Goal: Communication & Community: Participate in discussion

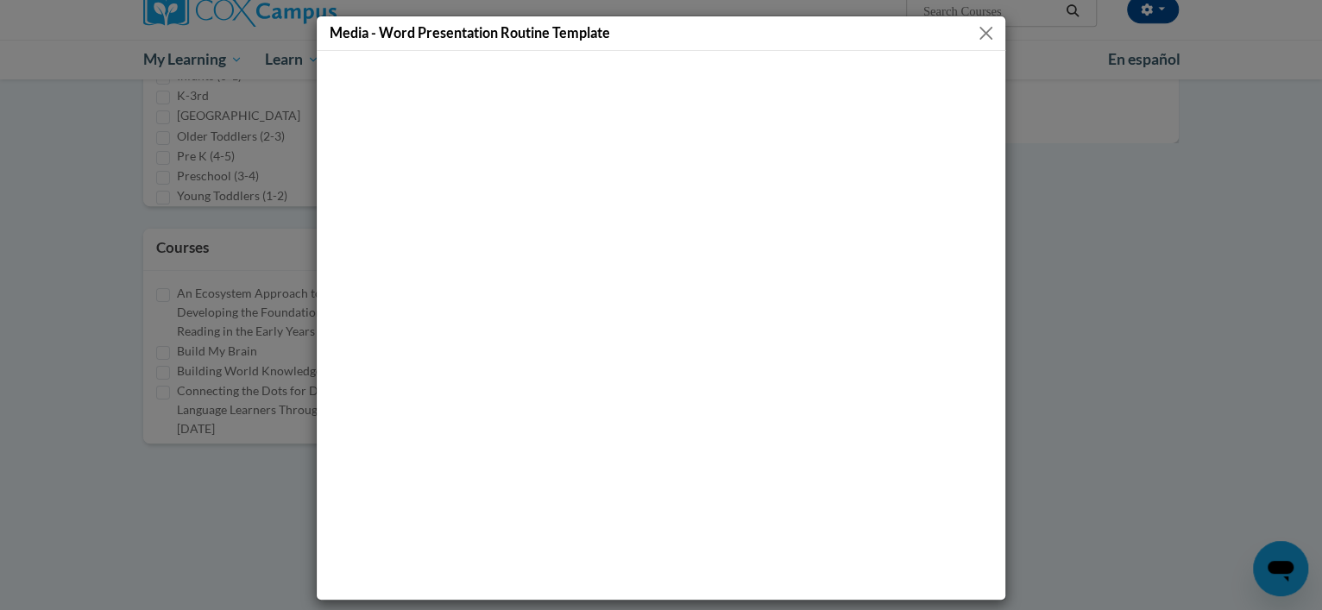
scroll to position [312, 0]
click at [975, 37] on button "Close" at bounding box center [986, 33] width 22 height 22
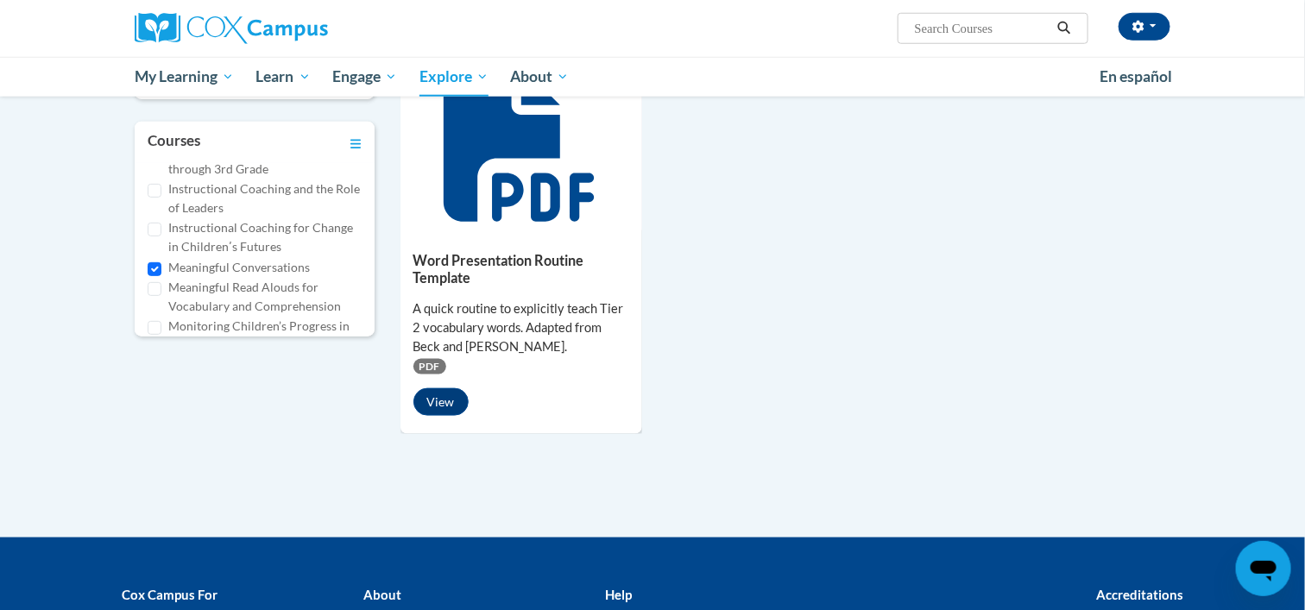
scroll to position [639, 0]
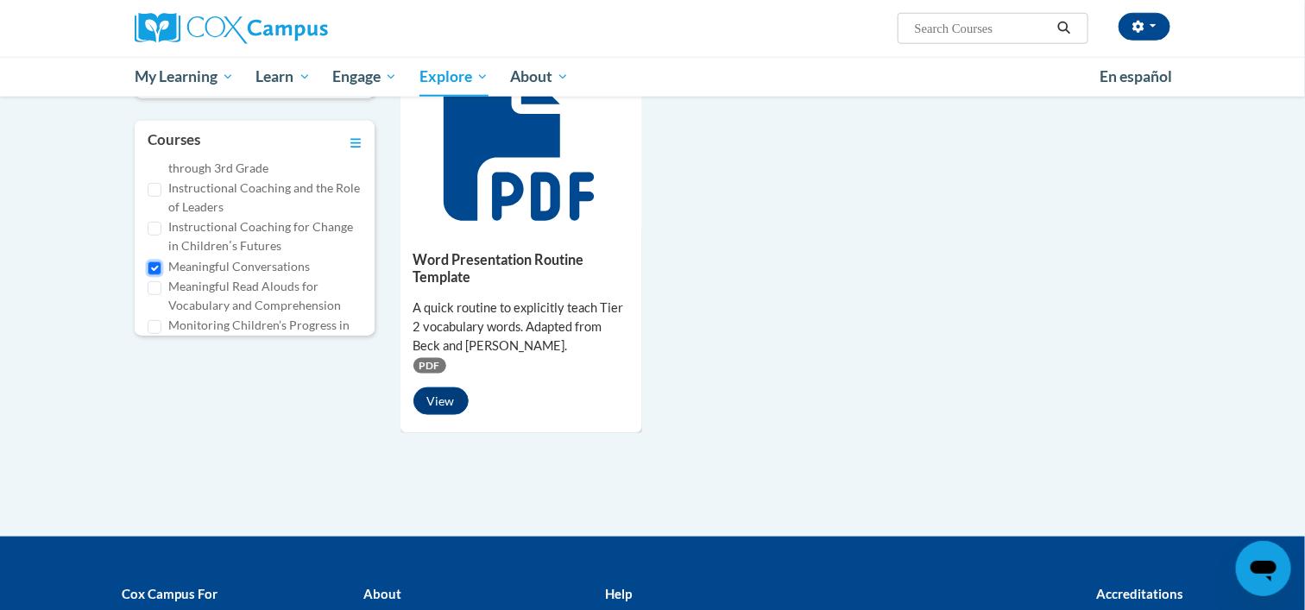
click at [157, 266] on input "Meaningful Conversations" at bounding box center [155, 268] width 14 height 14
checkbox input "false"
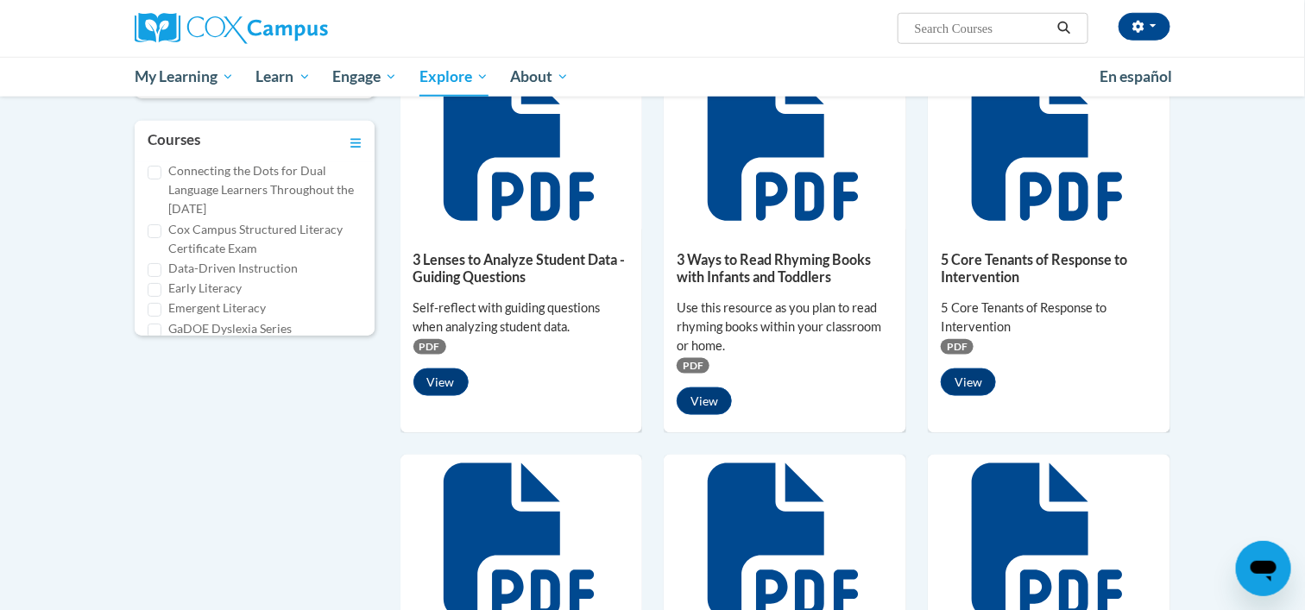
scroll to position [0, 0]
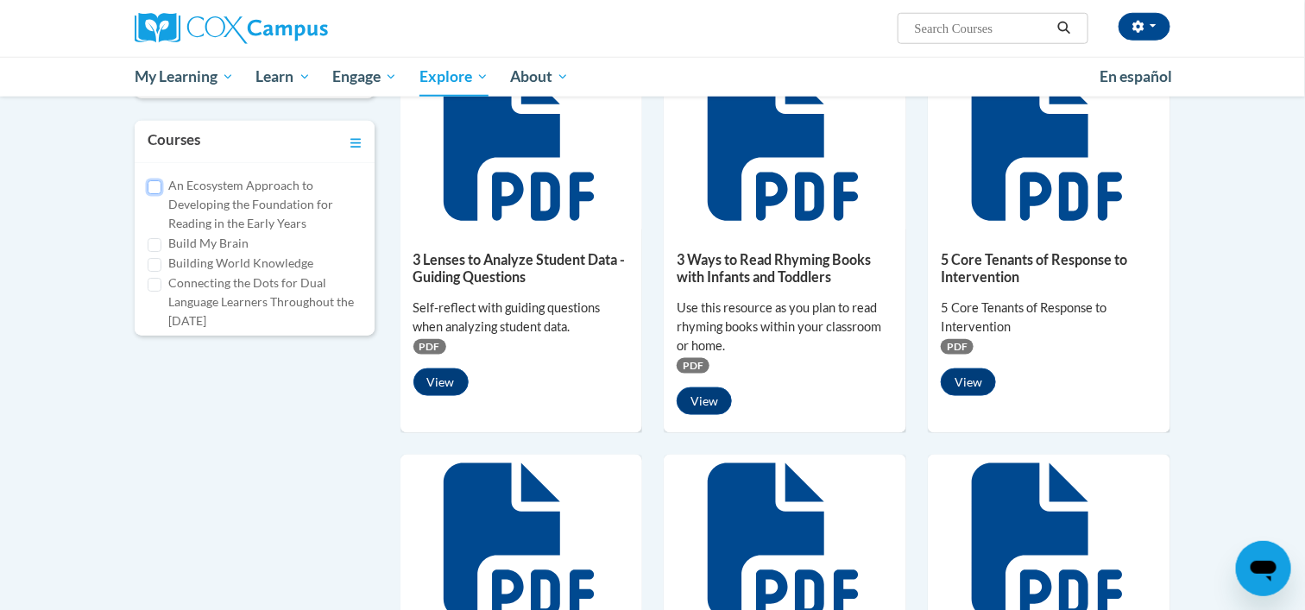
click at [161, 186] on input "An Ecosystem Approach to Developing the Foundation for Reading in the Early Yea…" at bounding box center [155, 187] width 14 height 14
checkbox input "true"
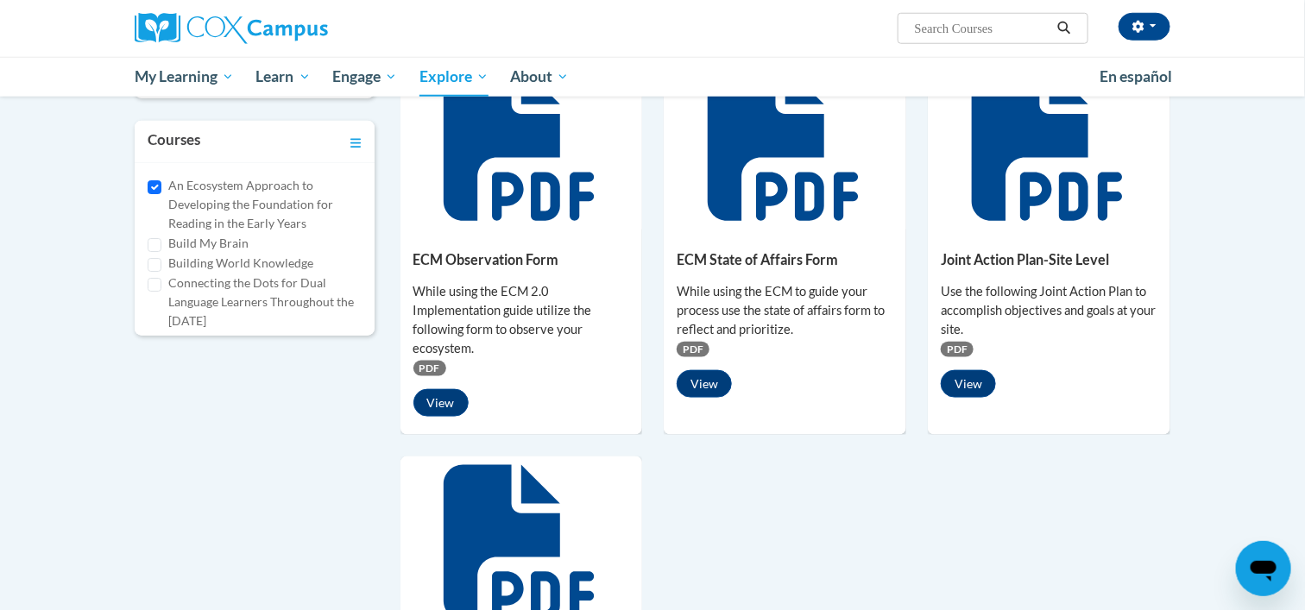
click at [345, 449] on div "7 Assets « 1 » Browsing Search resources Type Document (535) K-3rd" at bounding box center [652, 222] width 1087 height 1181
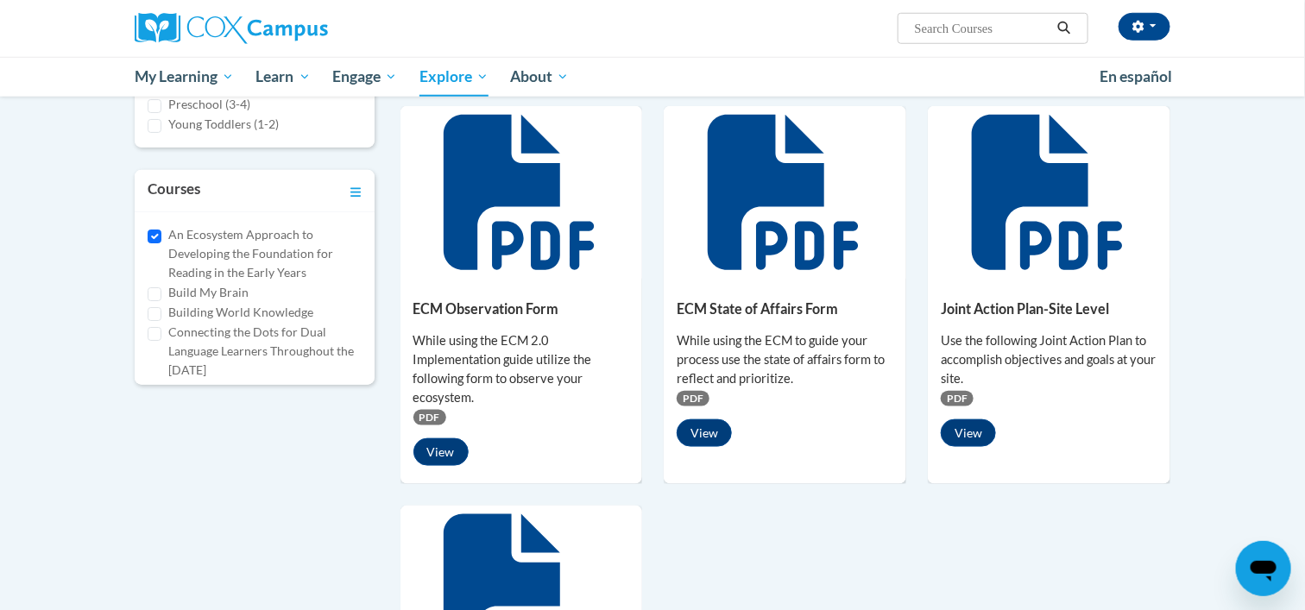
scroll to position [575, 0]
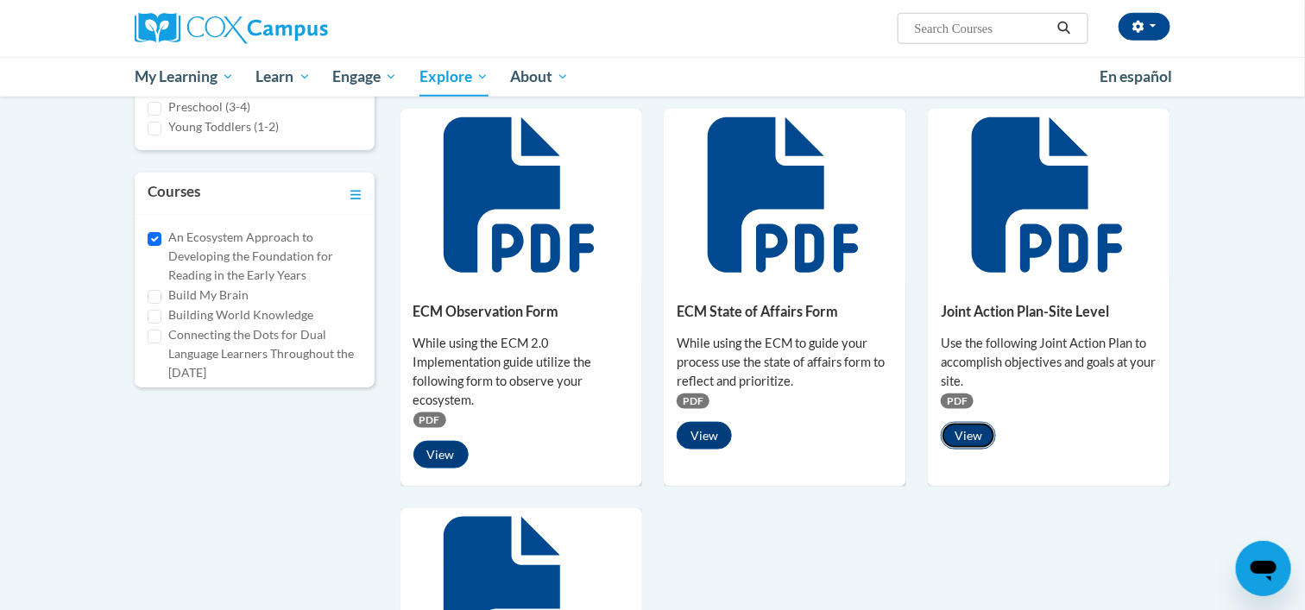
click at [974, 434] on button "View" at bounding box center [968, 436] width 55 height 28
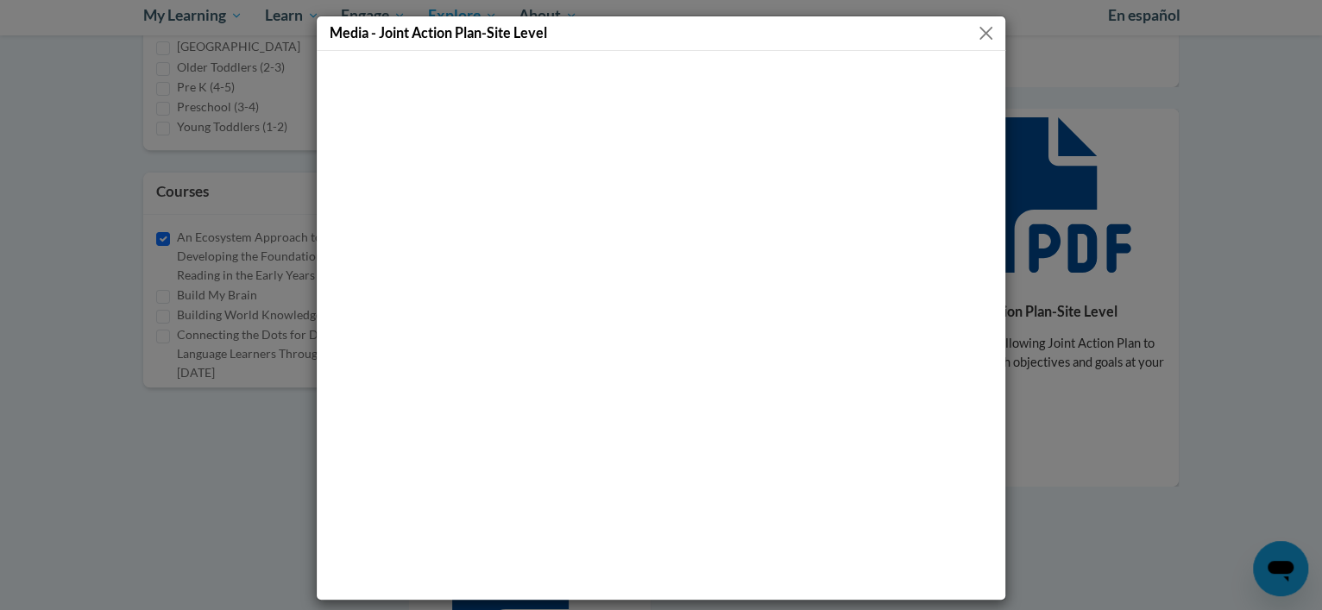
click at [986, 35] on button "Close" at bounding box center [986, 33] width 22 height 22
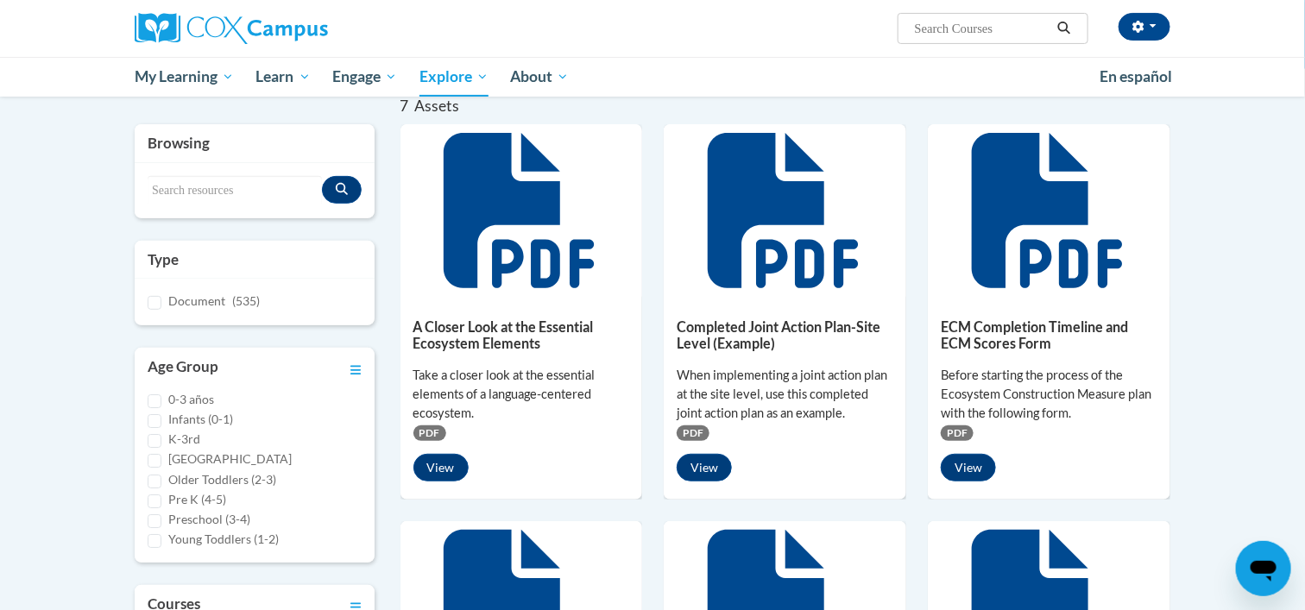
scroll to position [0, 0]
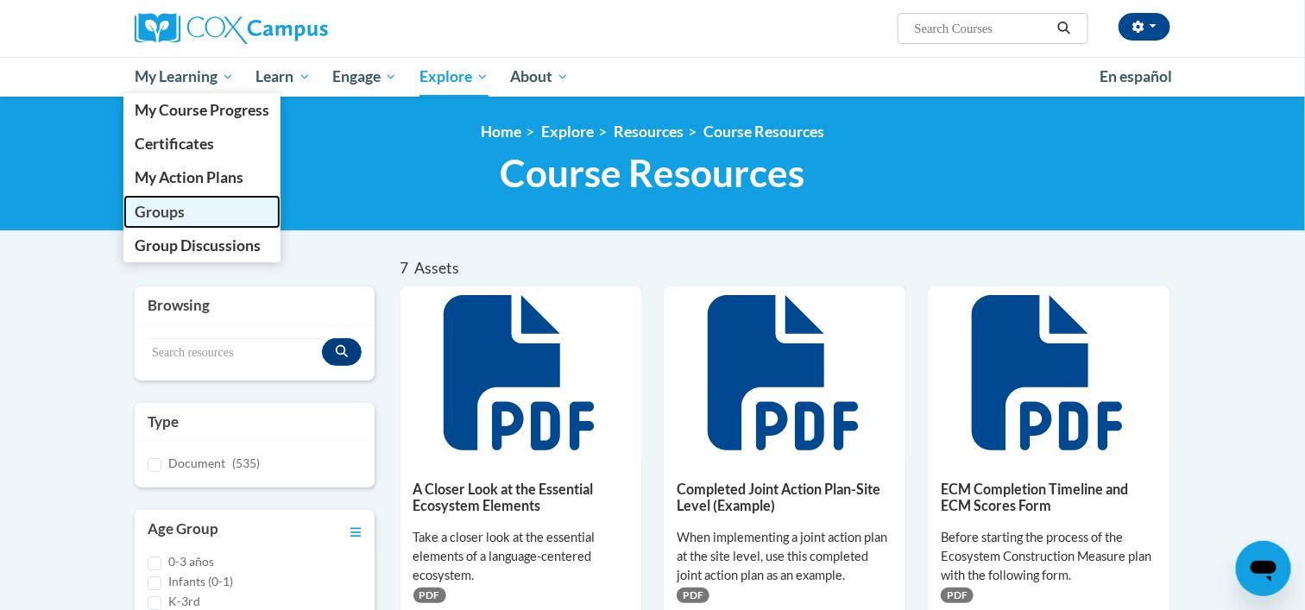
click at [161, 203] on span "Groups" at bounding box center [160, 212] width 50 height 18
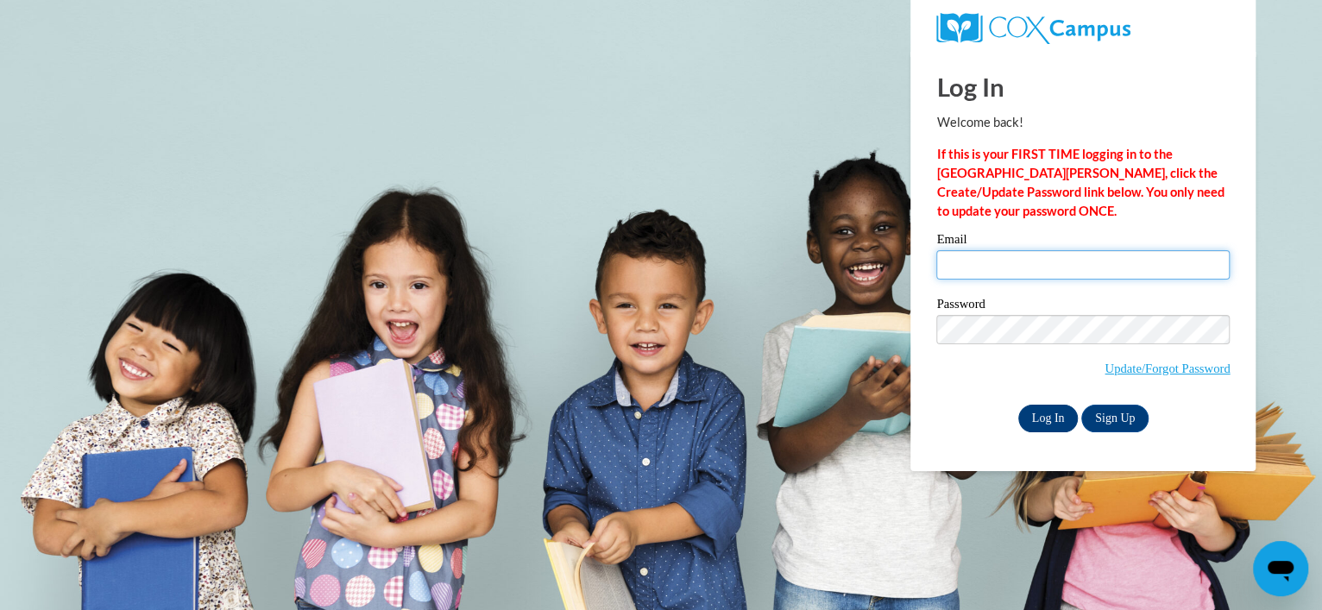
type input "drobinson@atlantaspeechschool.org"
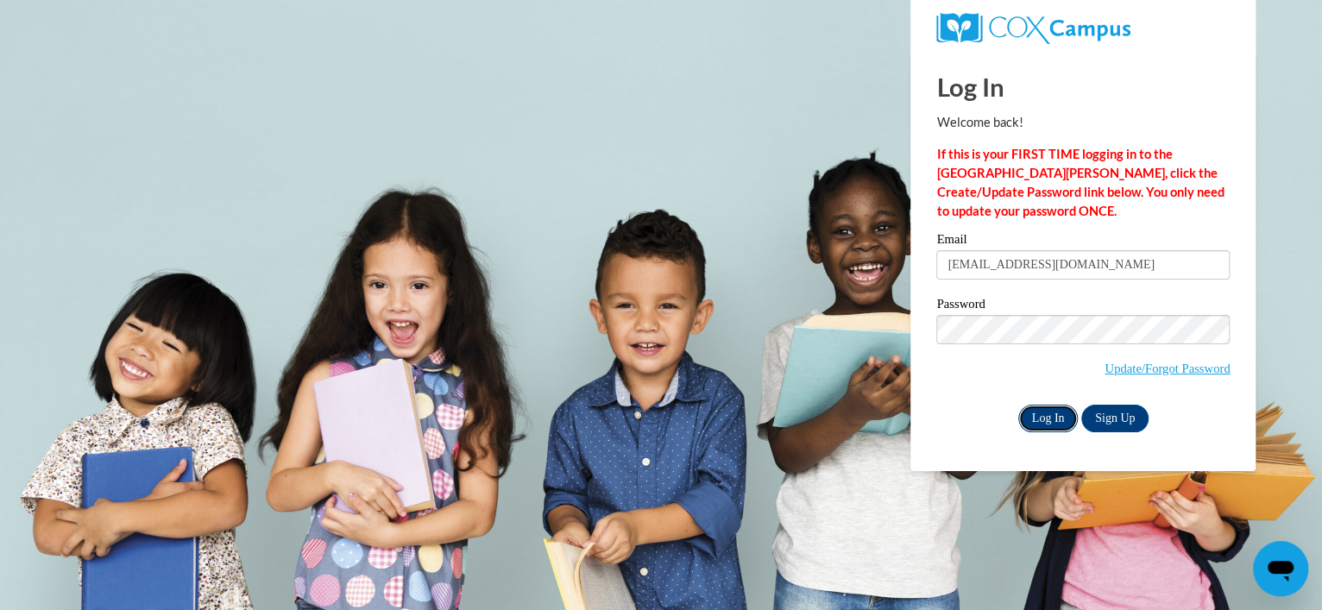
click at [1043, 419] on input "Log In" at bounding box center [1048, 419] width 60 height 28
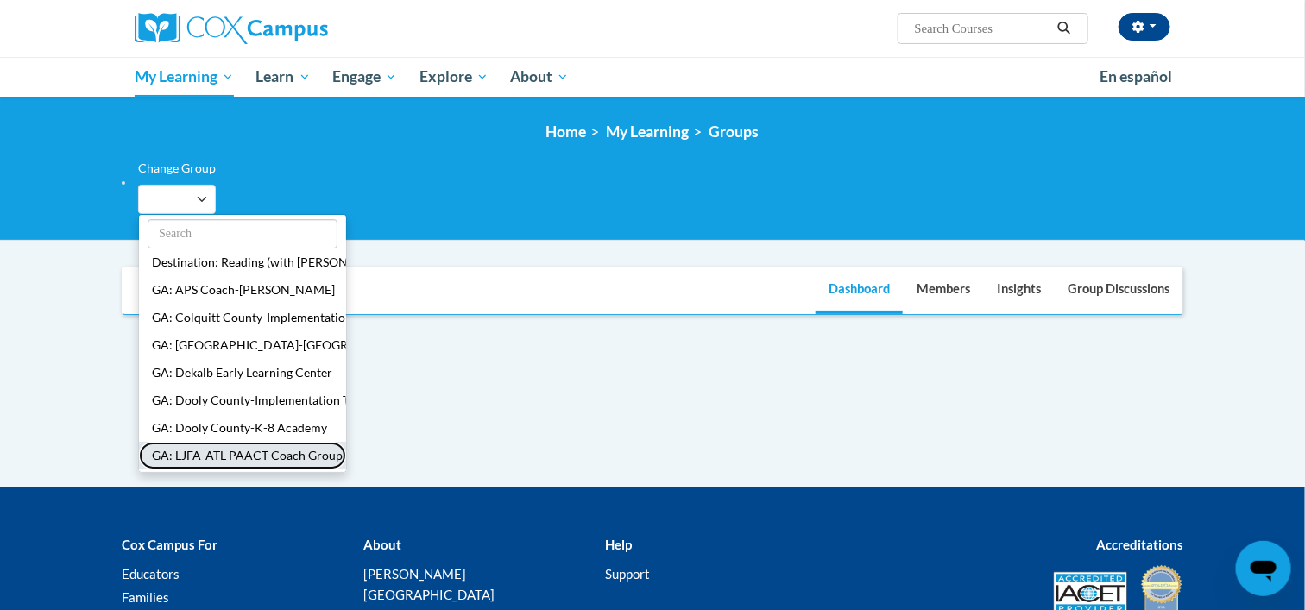
click at [210, 455] on button "GA: LJFA-ATL PAACT Coach Group" at bounding box center [242, 456] width 207 height 28
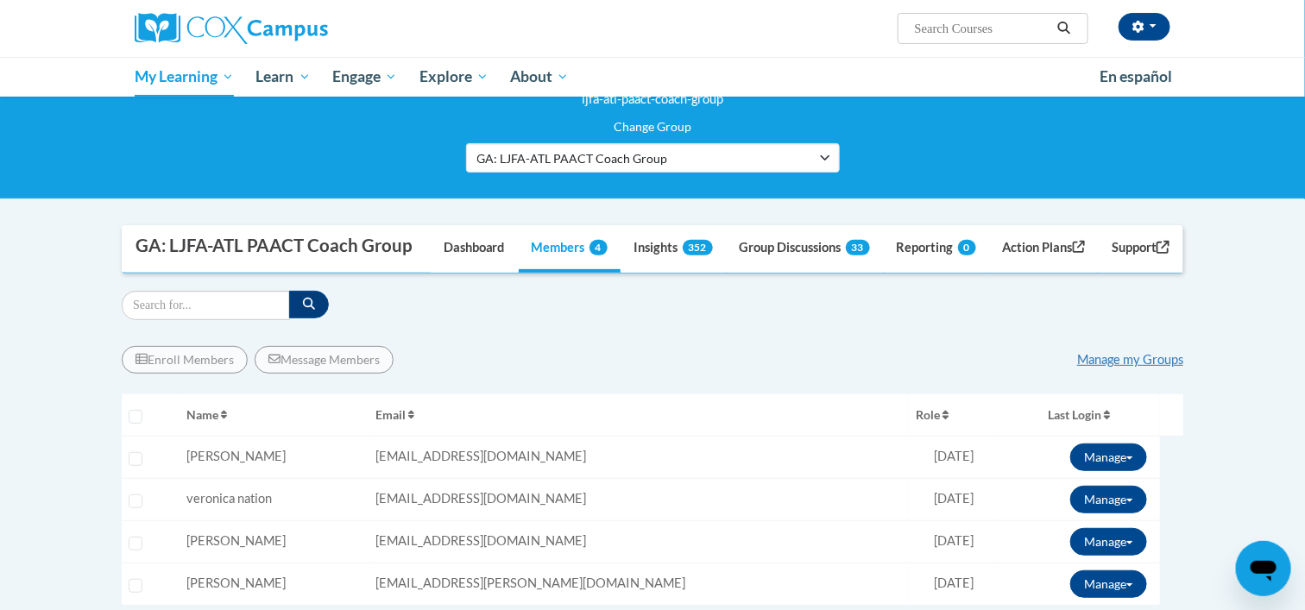
scroll to position [94, 0]
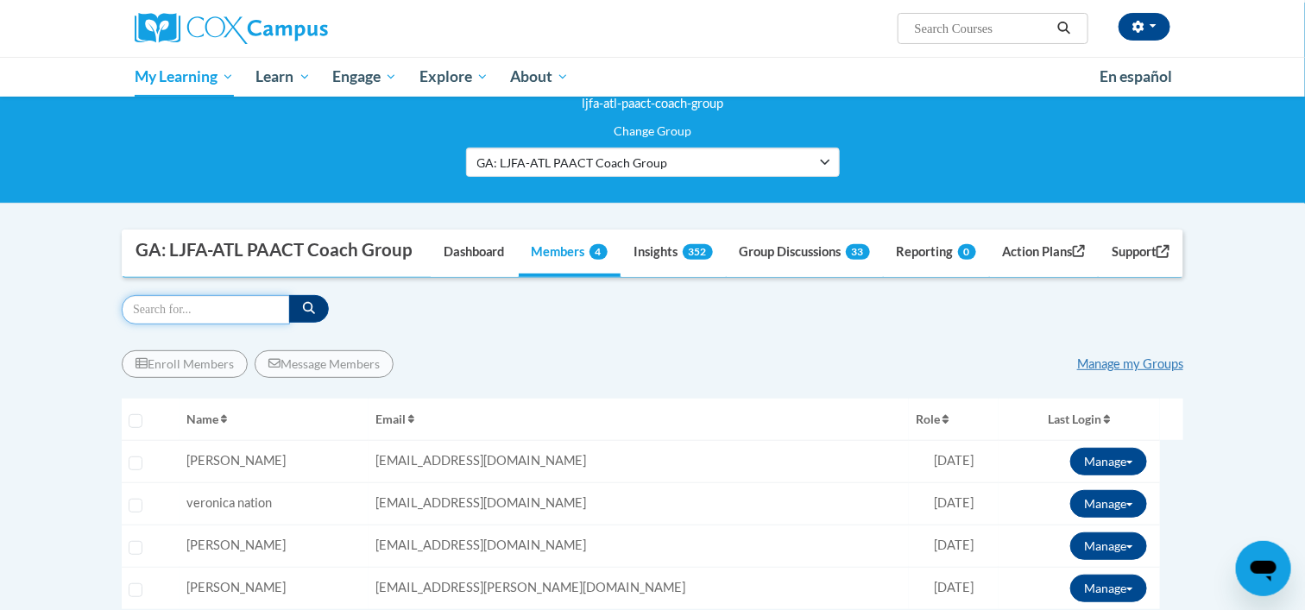
click at [236, 324] on input "Search" at bounding box center [206, 309] width 168 height 29
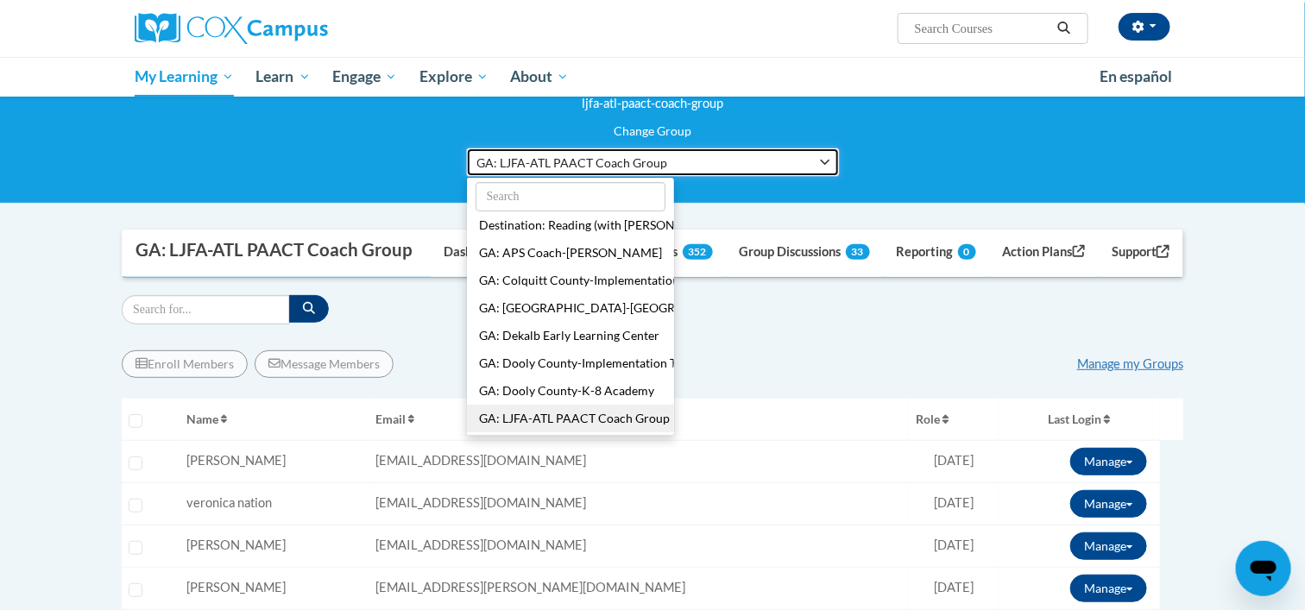
click at [829, 152] on button "GA: LJFA-ATL PAACT Coach Group" at bounding box center [653, 162] width 374 height 29
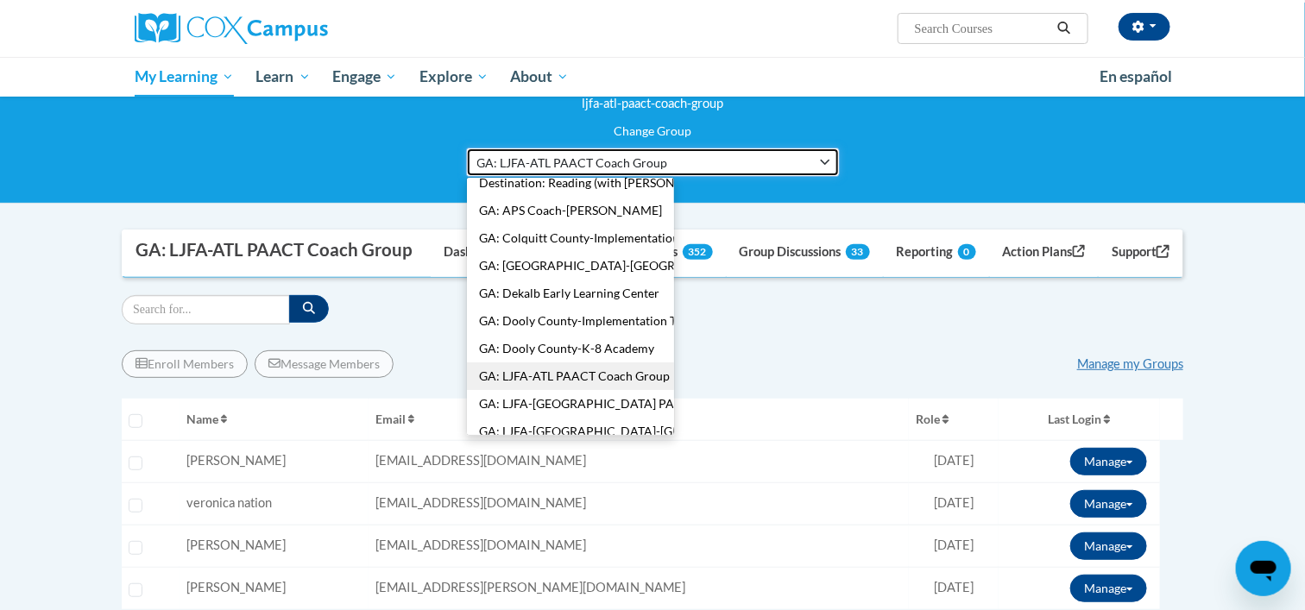
scroll to position [85, 0]
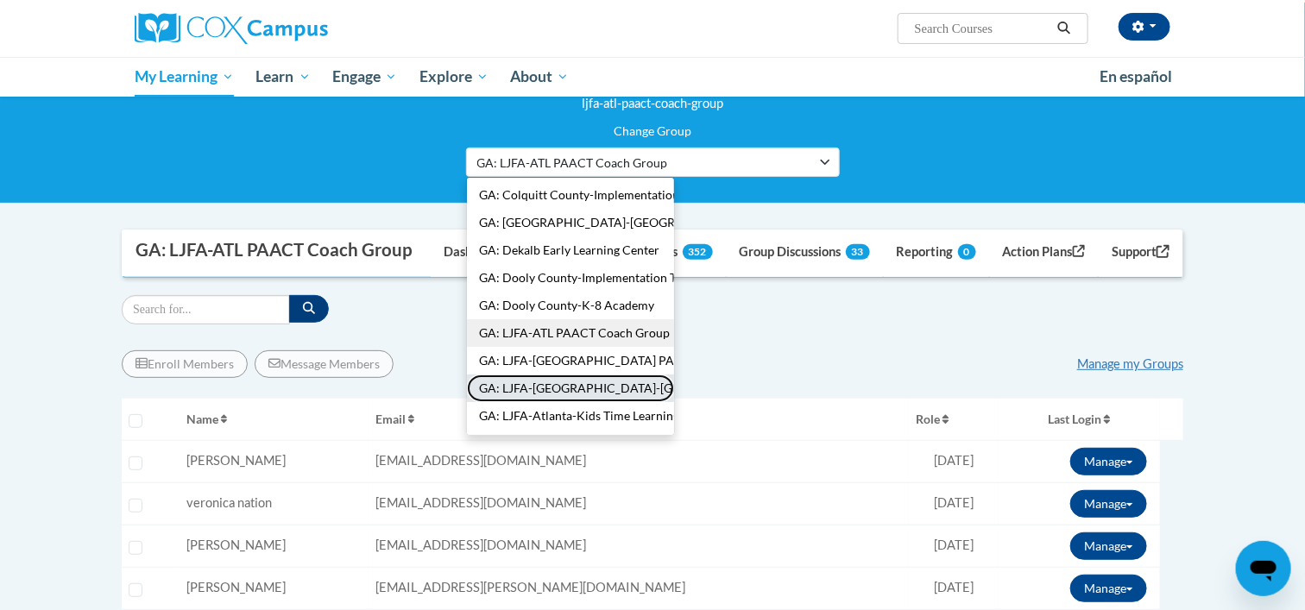
click at [605, 382] on button "GA: LJFA-Atlanta-Atlanta Technical College: Early Education Center" at bounding box center [570, 389] width 207 height 28
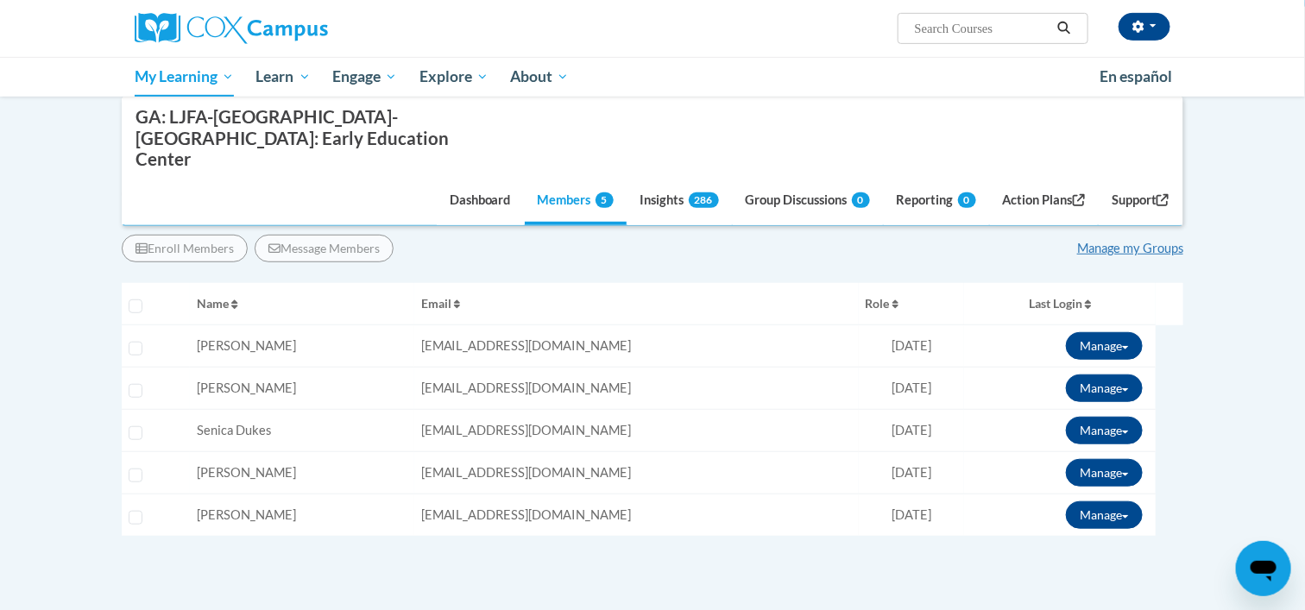
scroll to position [315, 0]
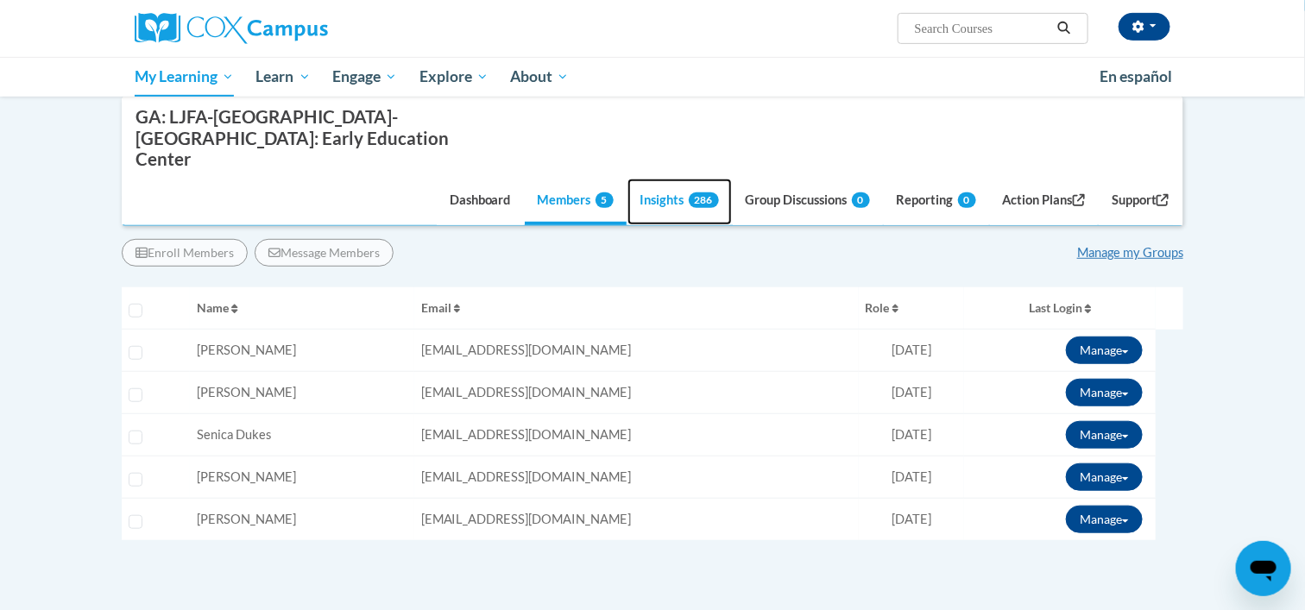
click at [665, 179] on link "Insights 286" at bounding box center [679, 202] width 104 height 47
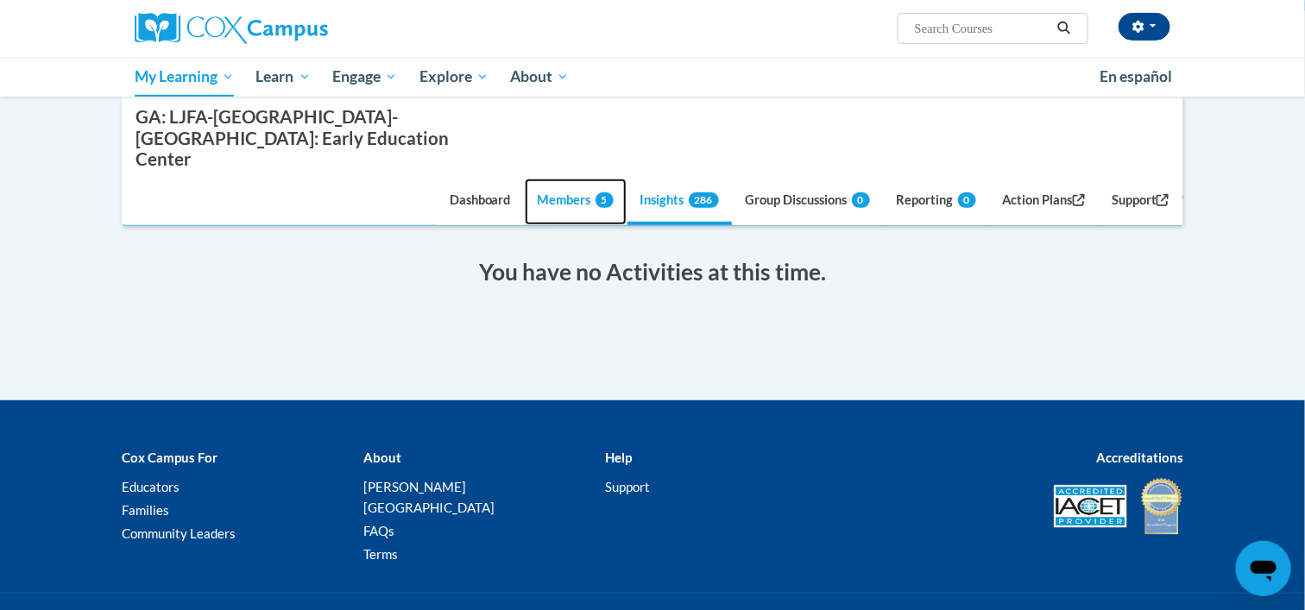
click at [545, 179] on link "Members 5" at bounding box center [576, 202] width 102 height 47
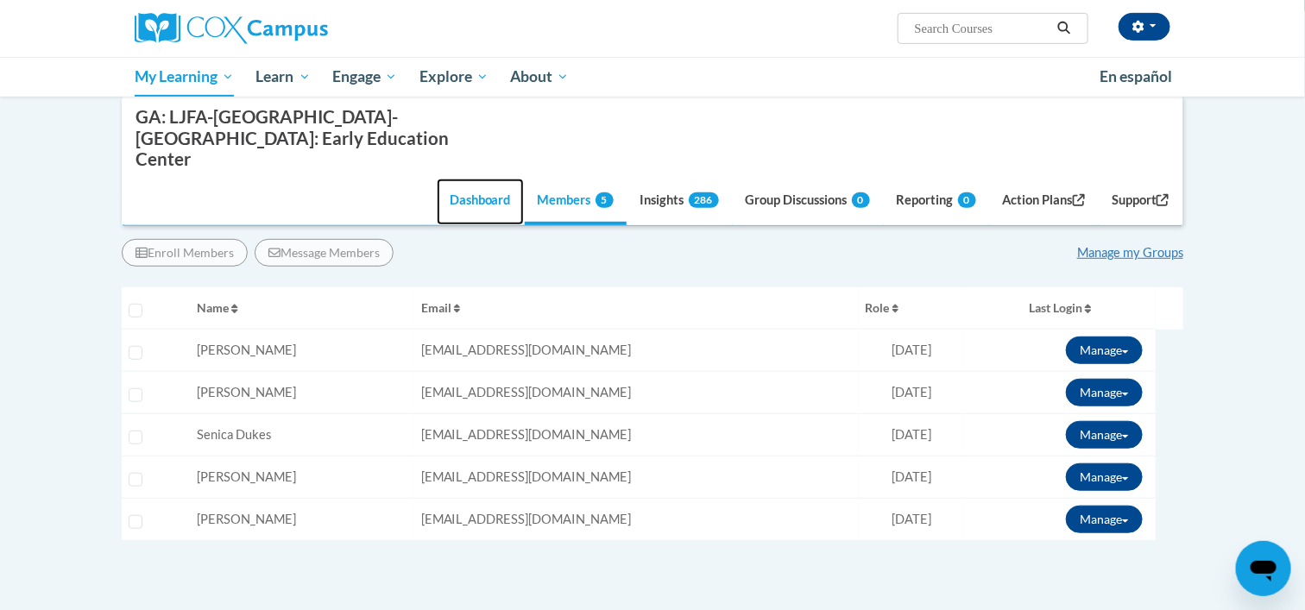
click at [467, 180] on link "Dashboard" at bounding box center [480, 202] width 87 height 47
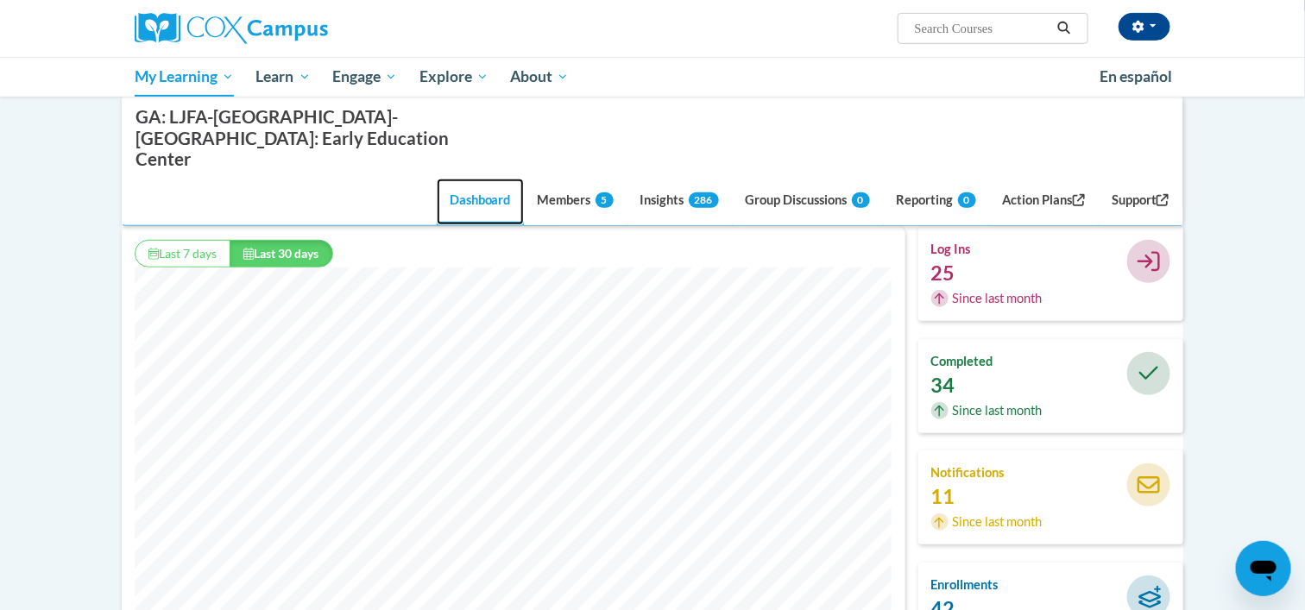
scroll to position [442, 783]
click at [551, 179] on link "Members 5" at bounding box center [576, 202] width 102 height 47
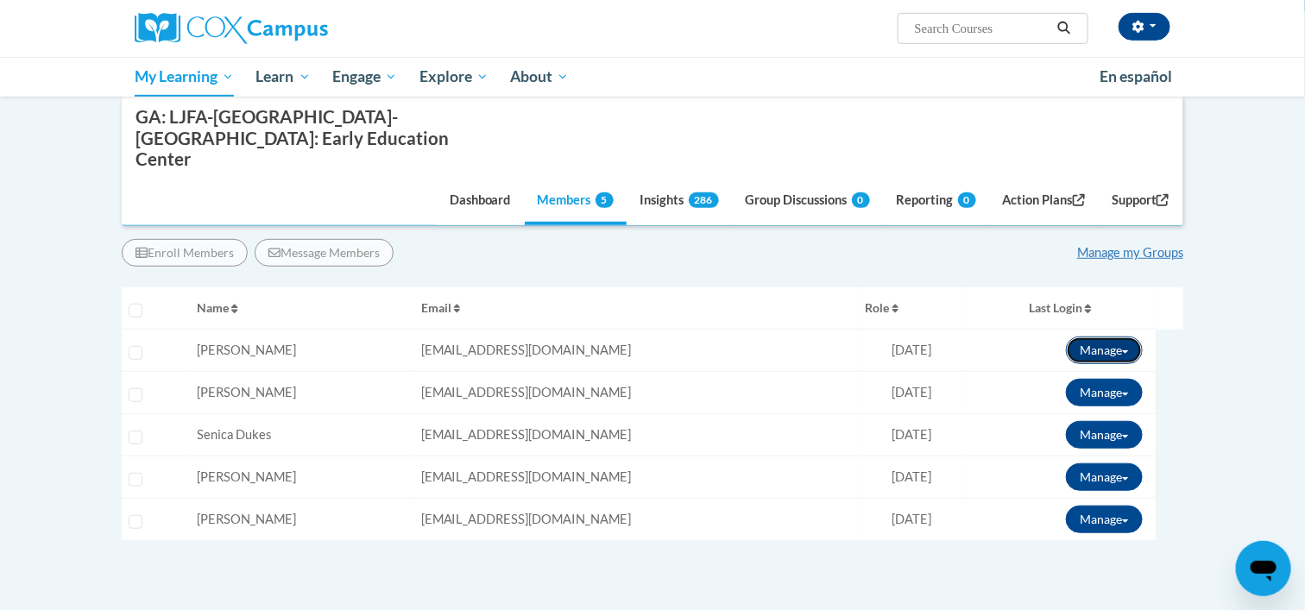
click at [1111, 337] on button "Manage" at bounding box center [1104, 351] width 77 height 28
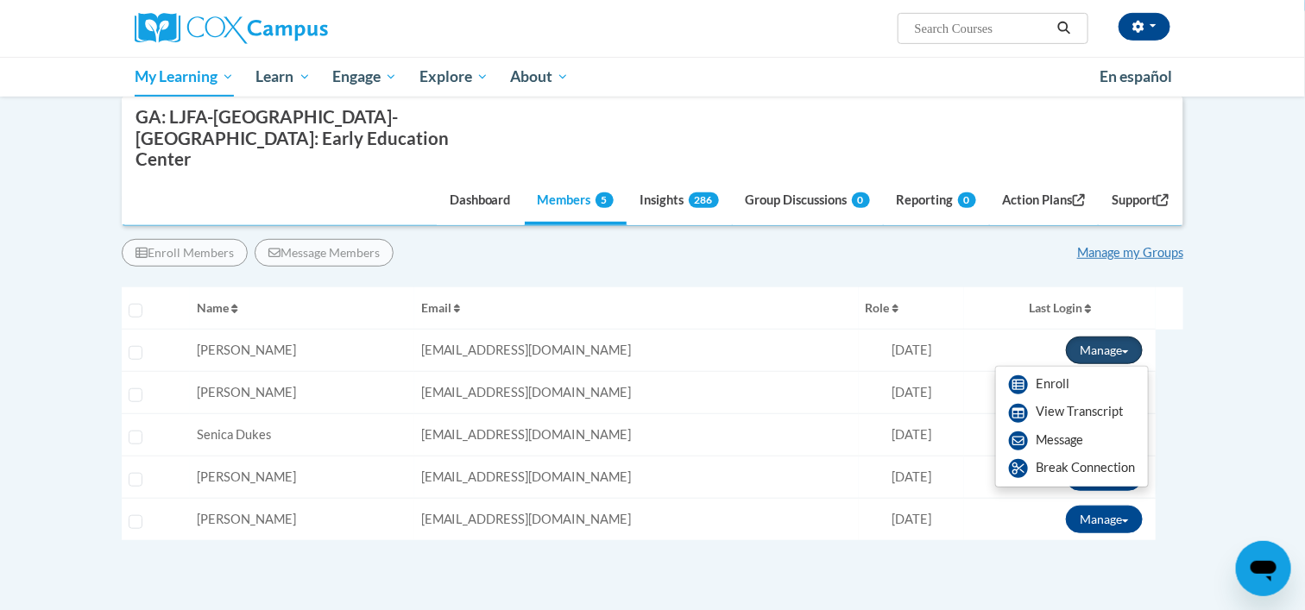
click at [1110, 337] on button "Manage" at bounding box center [1104, 351] width 77 height 28
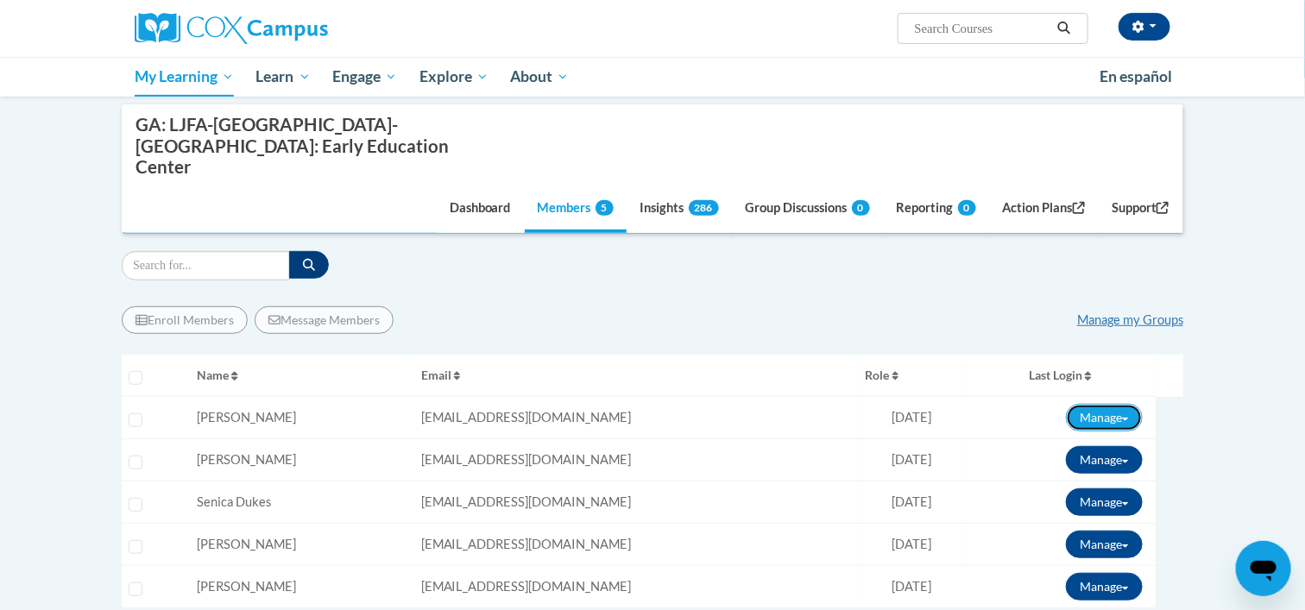
scroll to position [252, 0]
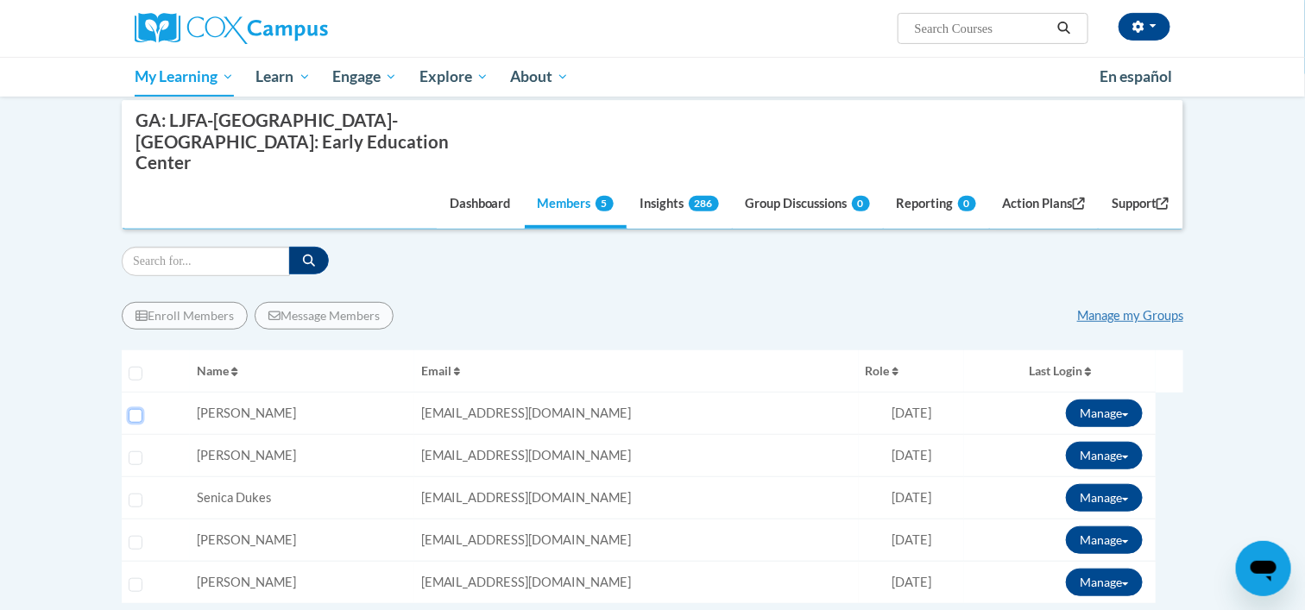
click at [135, 409] on input "Select learner" at bounding box center [136, 416] width 14 height 14
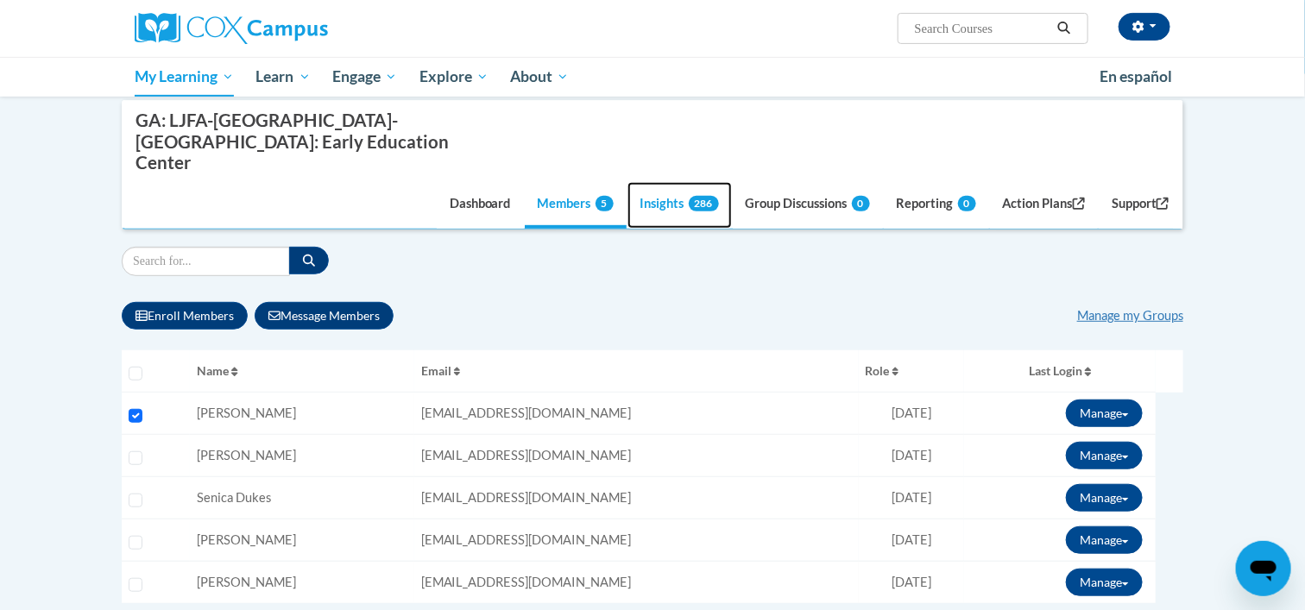
click at [665, 182] on link "Insights 286" at bounding box center [679, 205] width 104 height 47
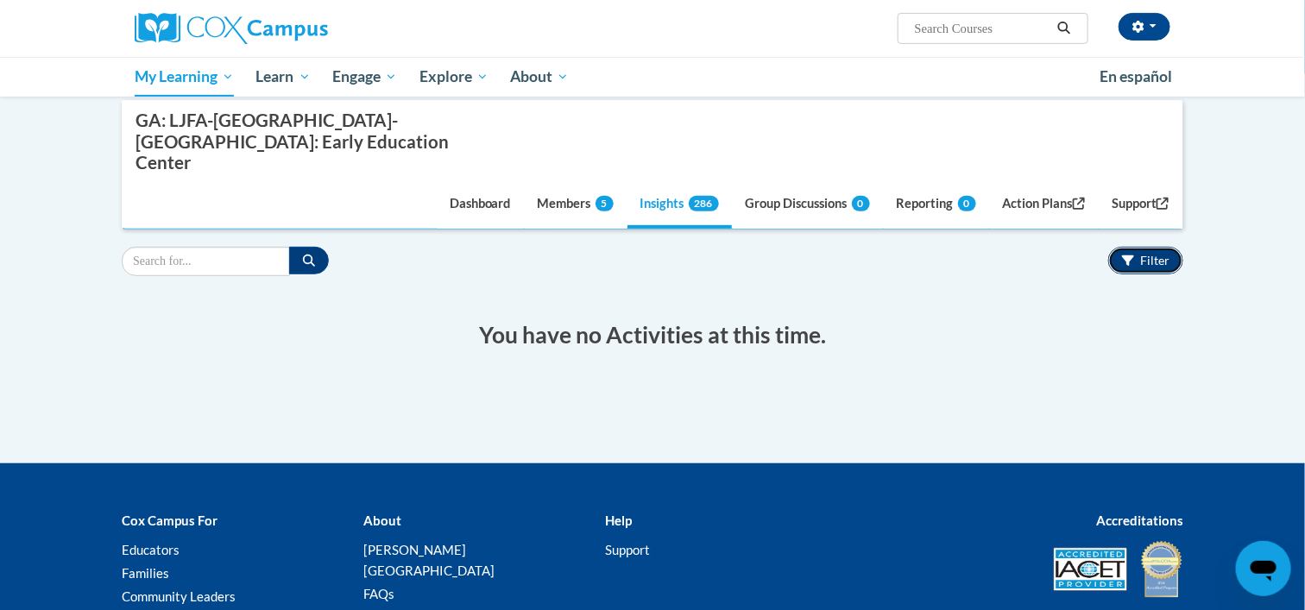
click at [1138, 247] on button "Filter" at bounding box center [1145, 261] width 75 height 28
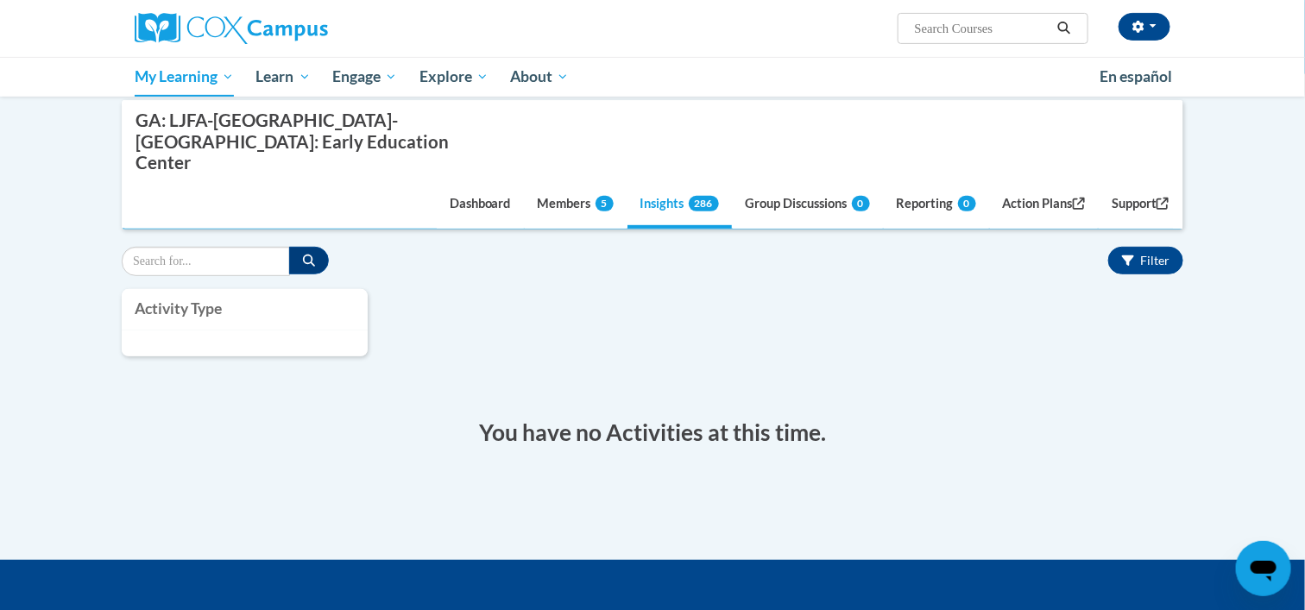
click at [194, 298] on h4 "Activity Type" at bounding box center [245, 309] width 220 height 22
click at [213, 331] on div at bounding box center [245, 344] width 246 height 26
click at [199, 248] on input "Search" at bounding box center [206, 261] width 168 height 29
click at [658, 186] on link "Insights 286" at bounding box center [679, 205] width 104 height 47
click at [563, 186] on link "Members 5" at bounding box center [576, 205] width 102 height 47
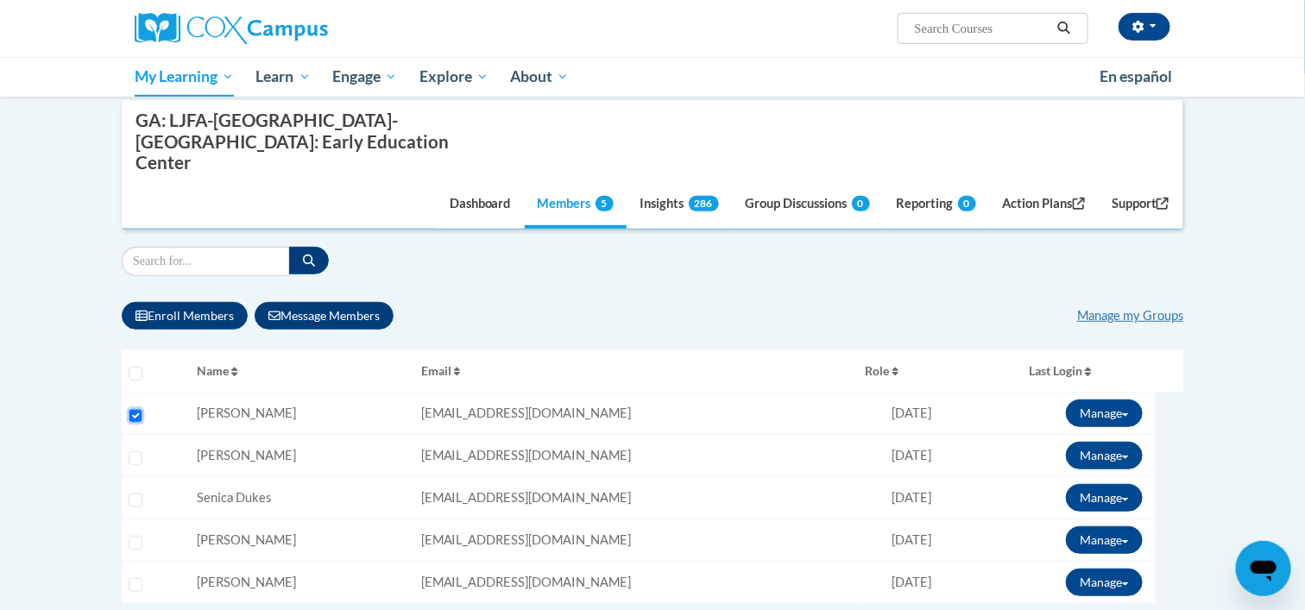
click at [129, 409] on input "Select learner" at bounding box center [136, 416] width 14 height 14
checkbox input "false"
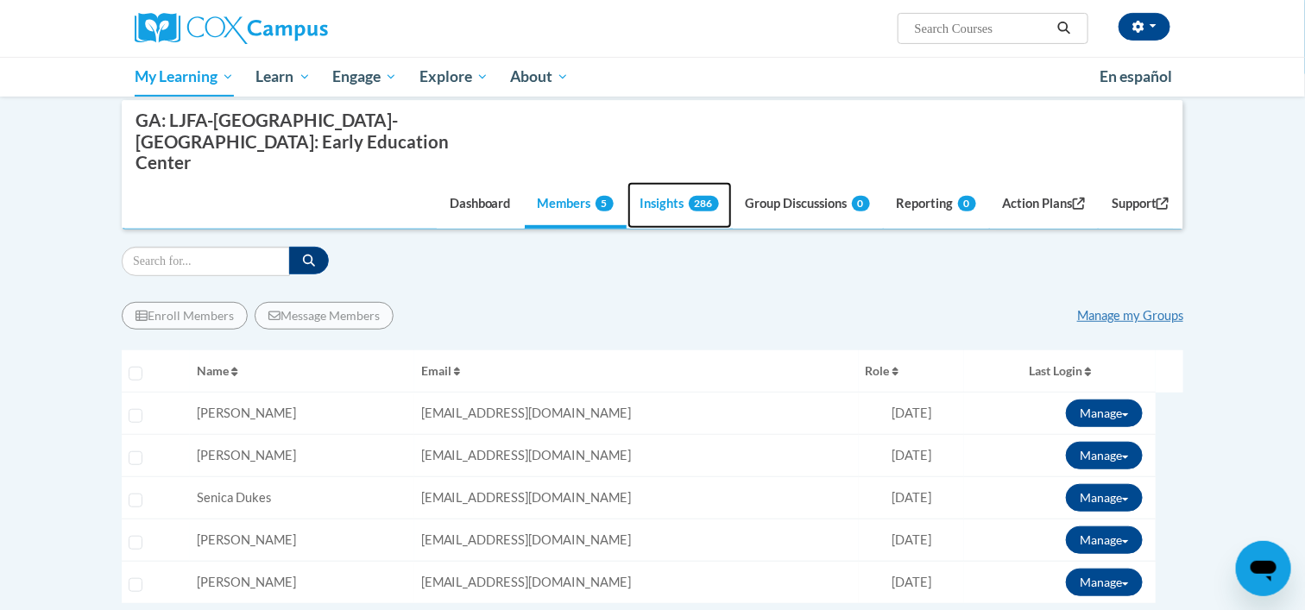
click at [669, 182] on link "Insights 286" at bounding box center [679, 205] width 104 height 47
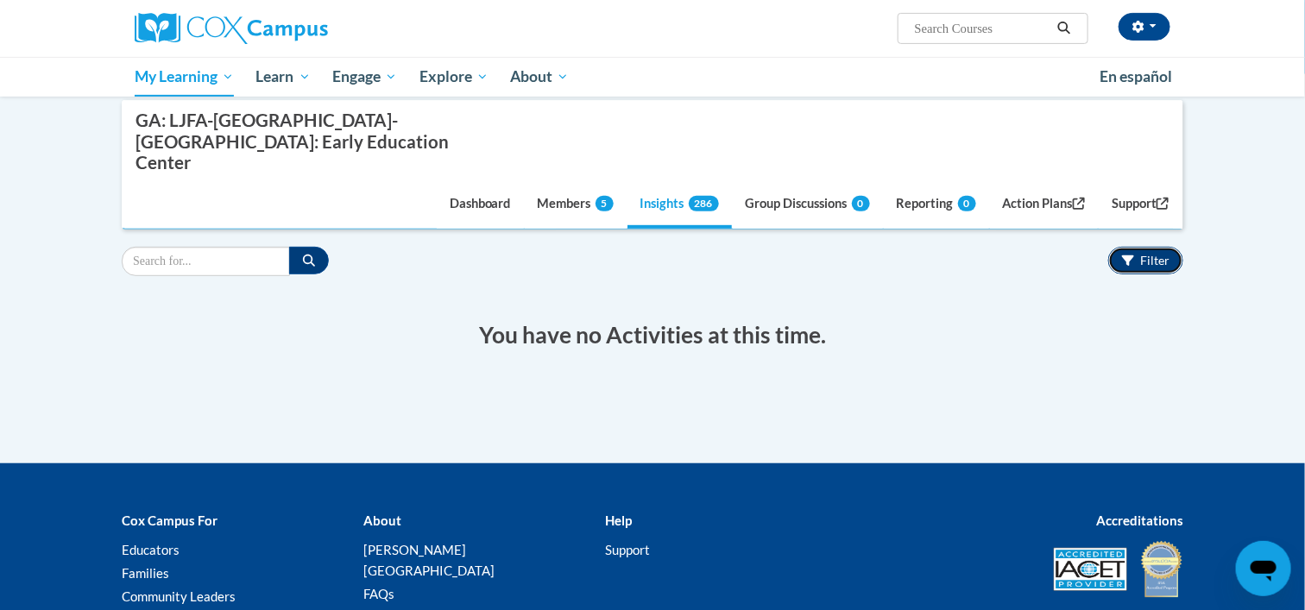
click at [1144, 253] on span "Filter" at bounding box center [1154, 260] width 29 height 15
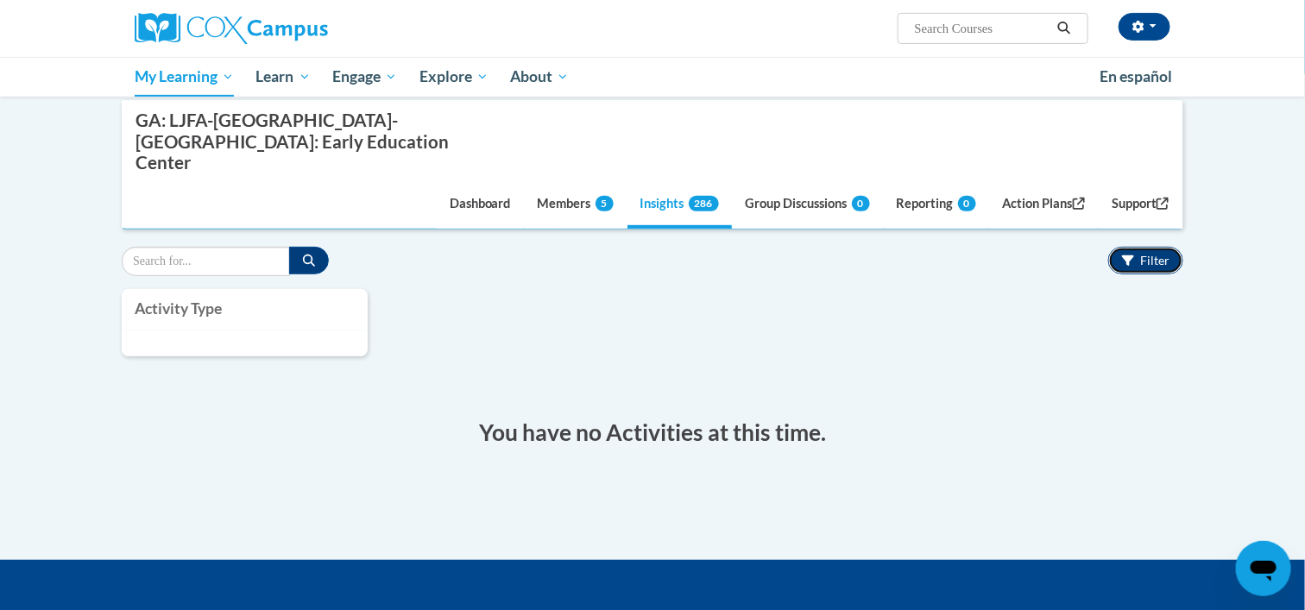
click at [1144, 253] on span "Filter" at bounding box center [1154, 260] width 29 height 15
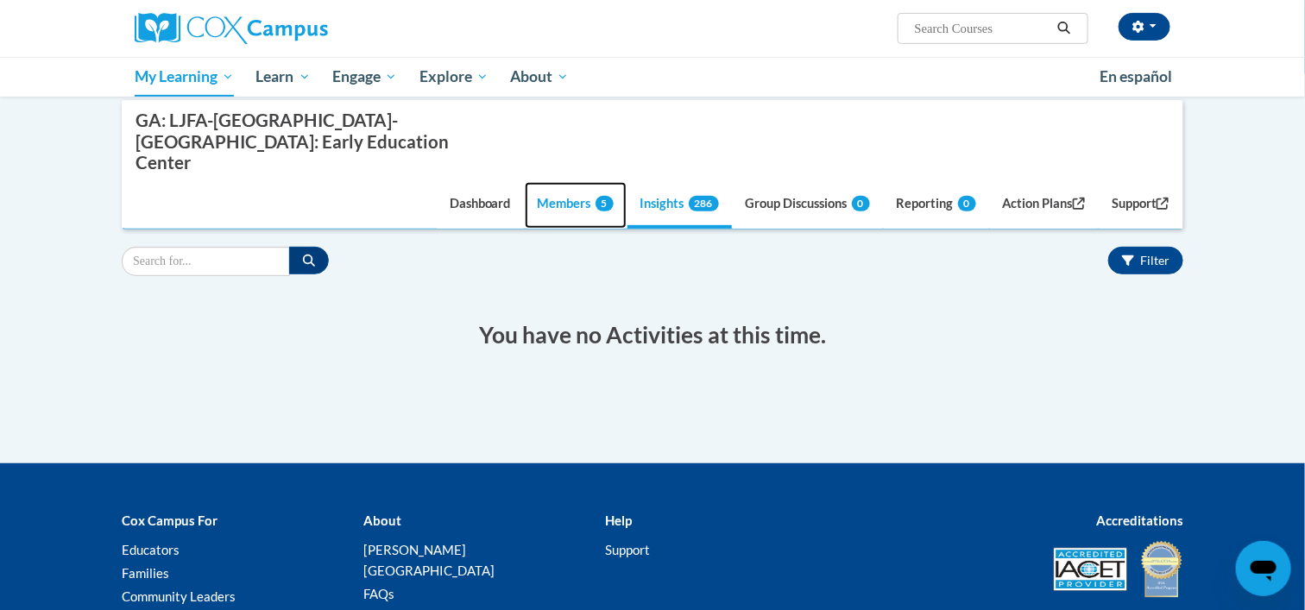
click at [551, 184] on link "Members 5" at bounding box center [576, 205] width 102 height 47
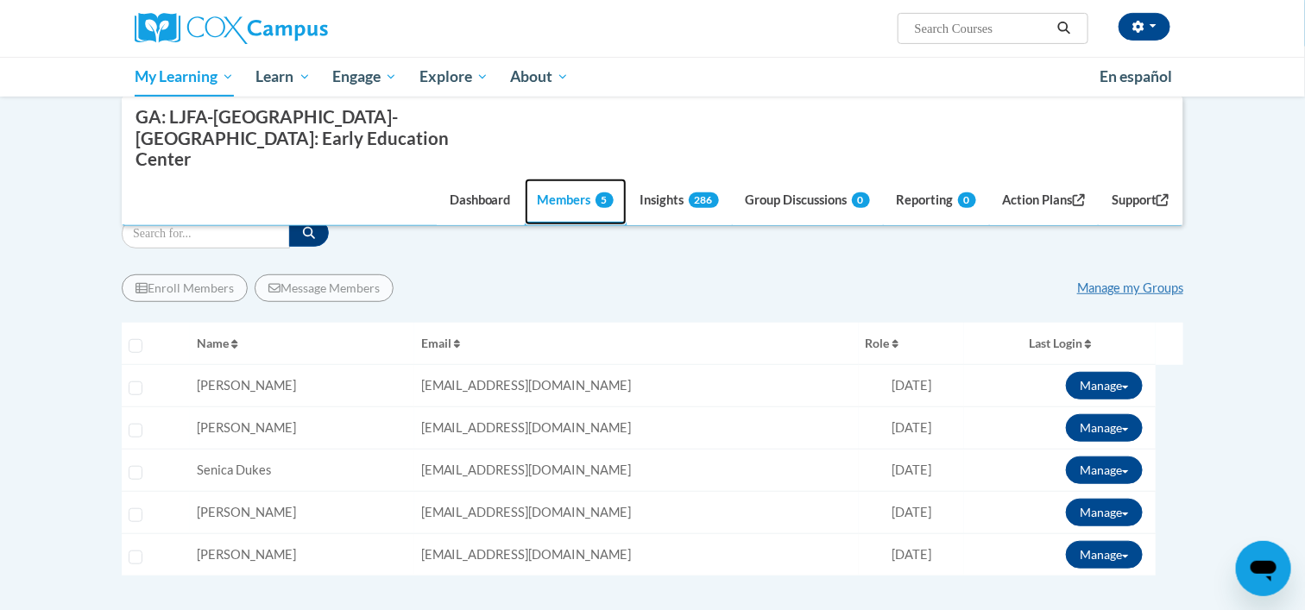
scroll to position [280, 0]
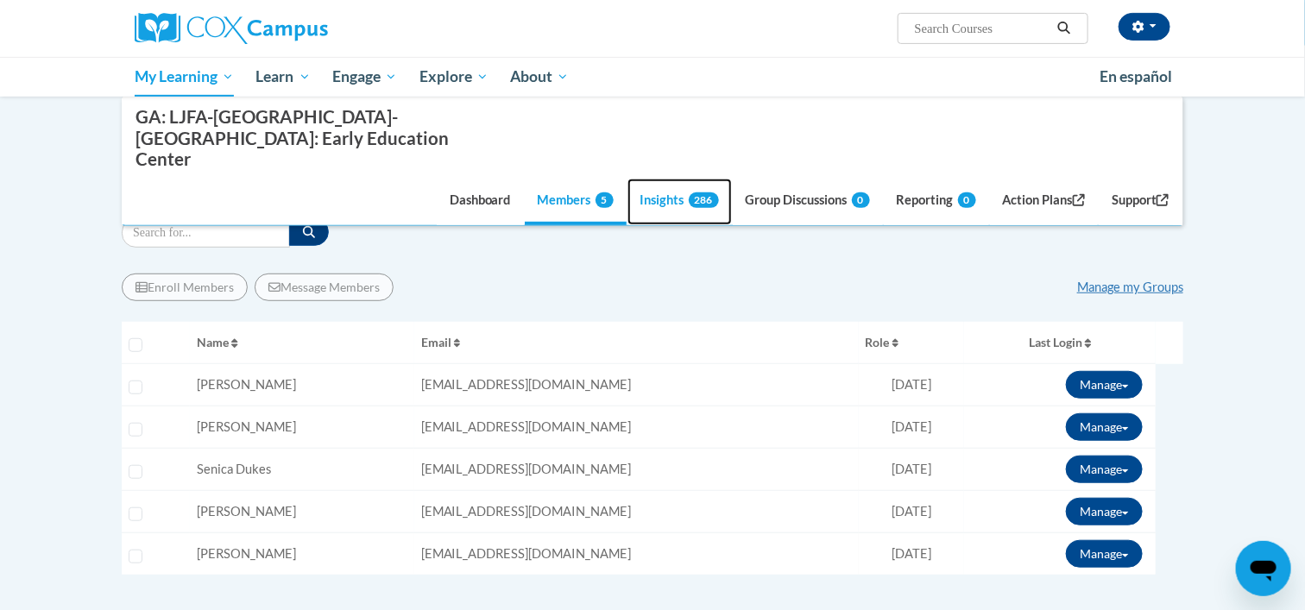
click at [667, 179] on link "Insights 286" at bounding box center [679, 202] width 104 height 47
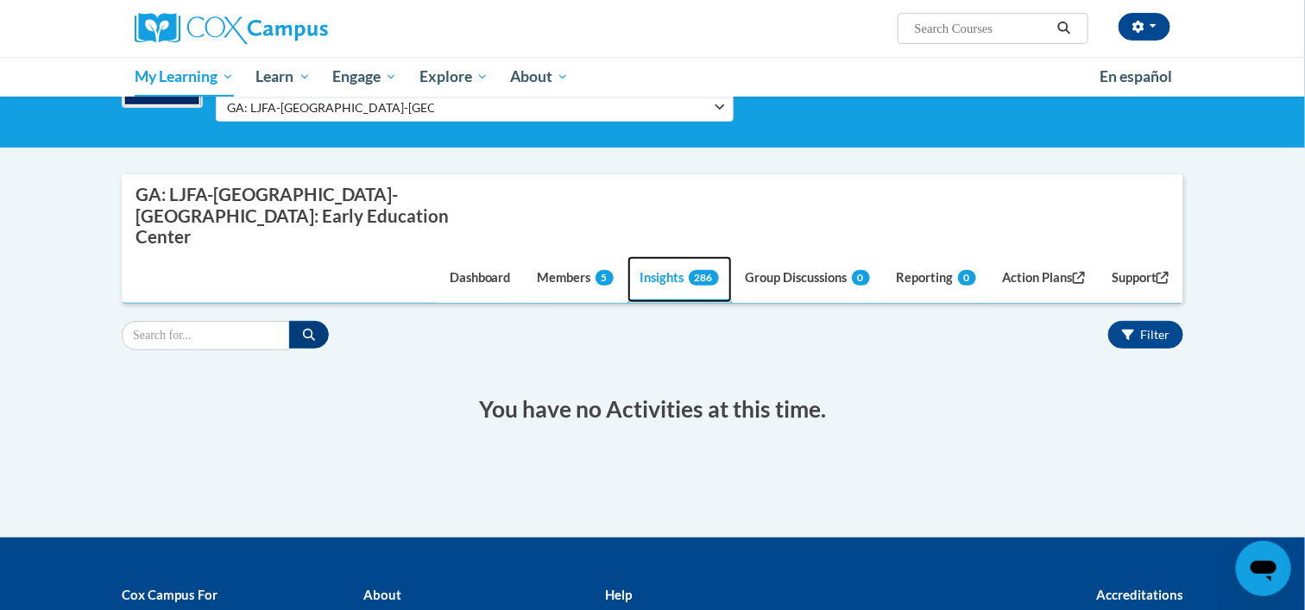
scroll to position [175, 0]
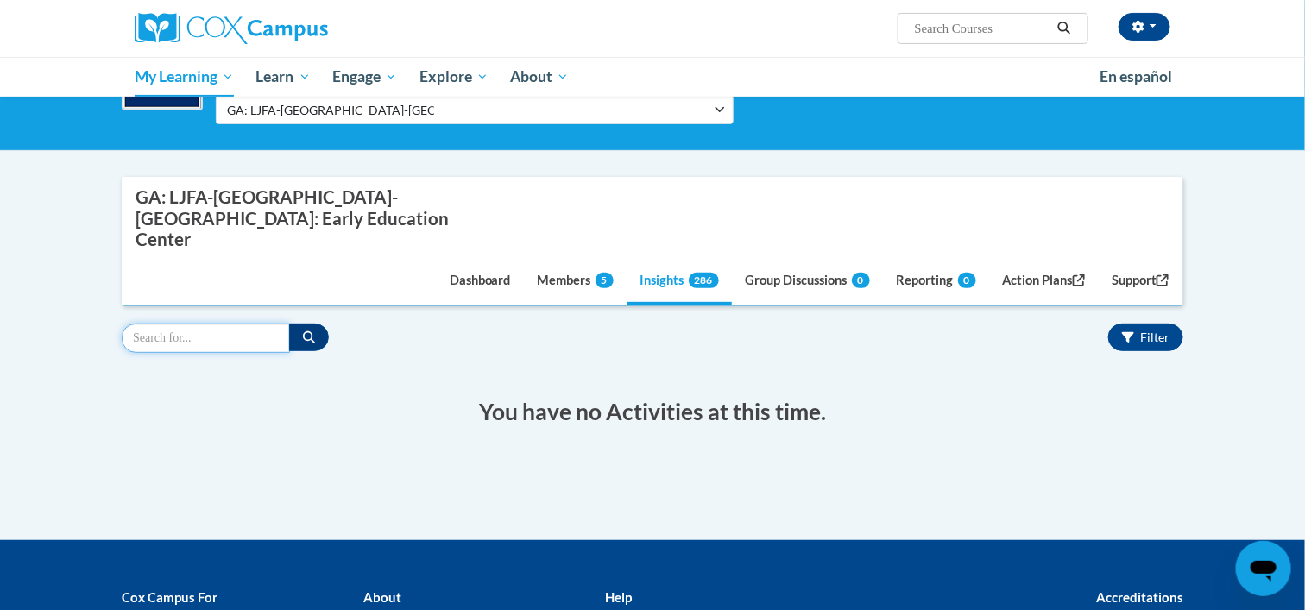
click at [217, 324] on input "Search" at bounding box center [206, 338] width 168 height 29
click at [304, 331] on icon "button" at bounding box center [309, 337] width 12 height 12
click at [1149, 324] on button "Filter" at bounding box center [1145, 338] width 75 height 28
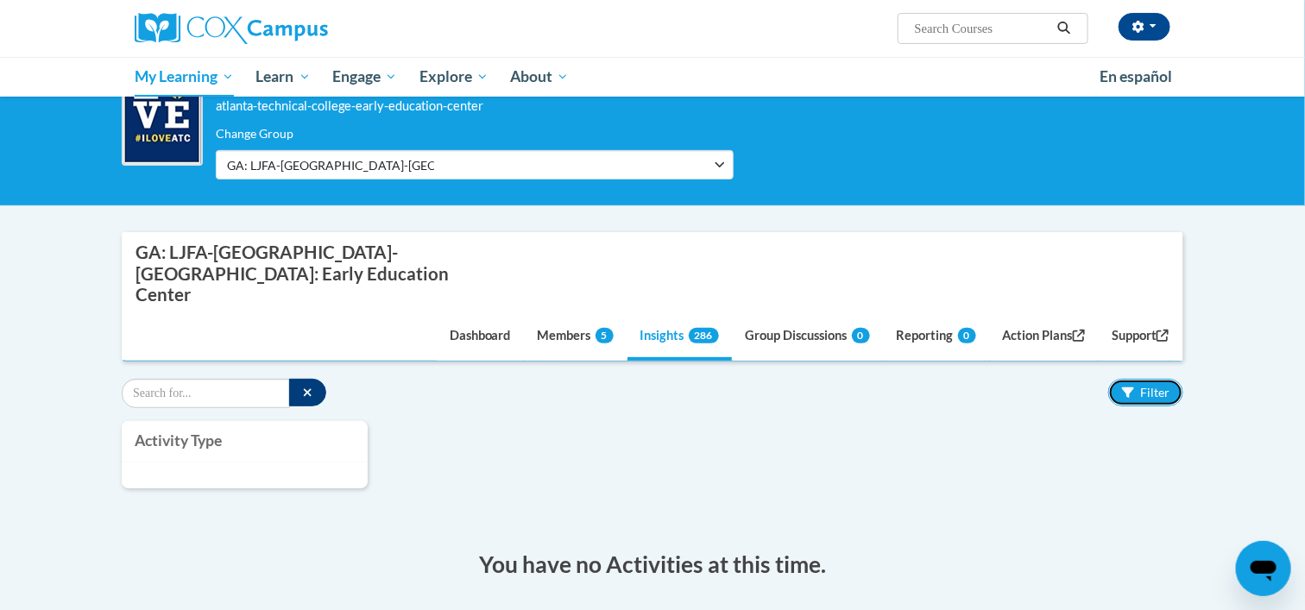
scroll to position [119, 0]
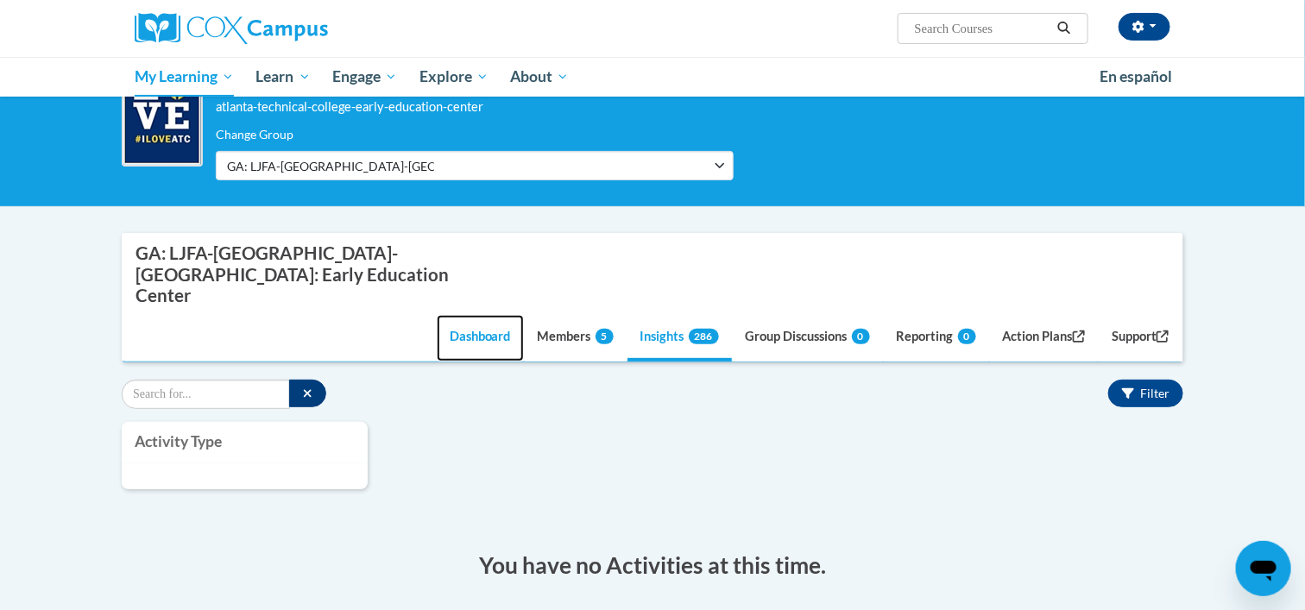
click at [467, 318] on link "Dashboard" at bounding box center [480, 338] width 87 height 47
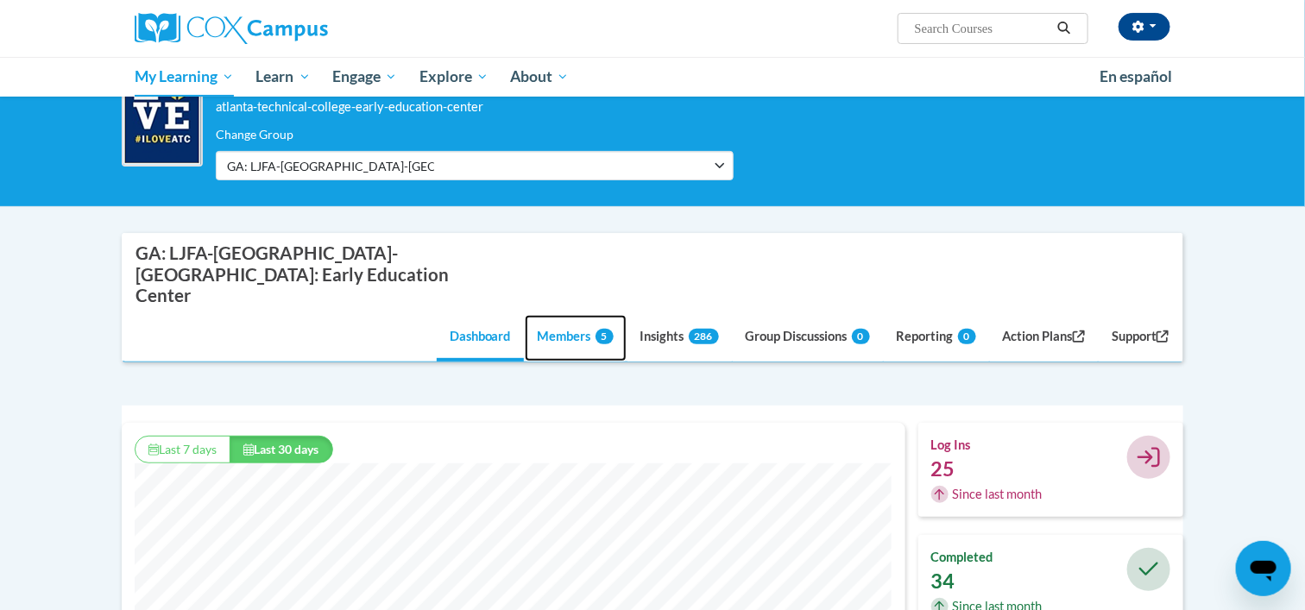
click at [553, 315] on link "Members 5" at bounding box center [576, 338] width 102 height 47
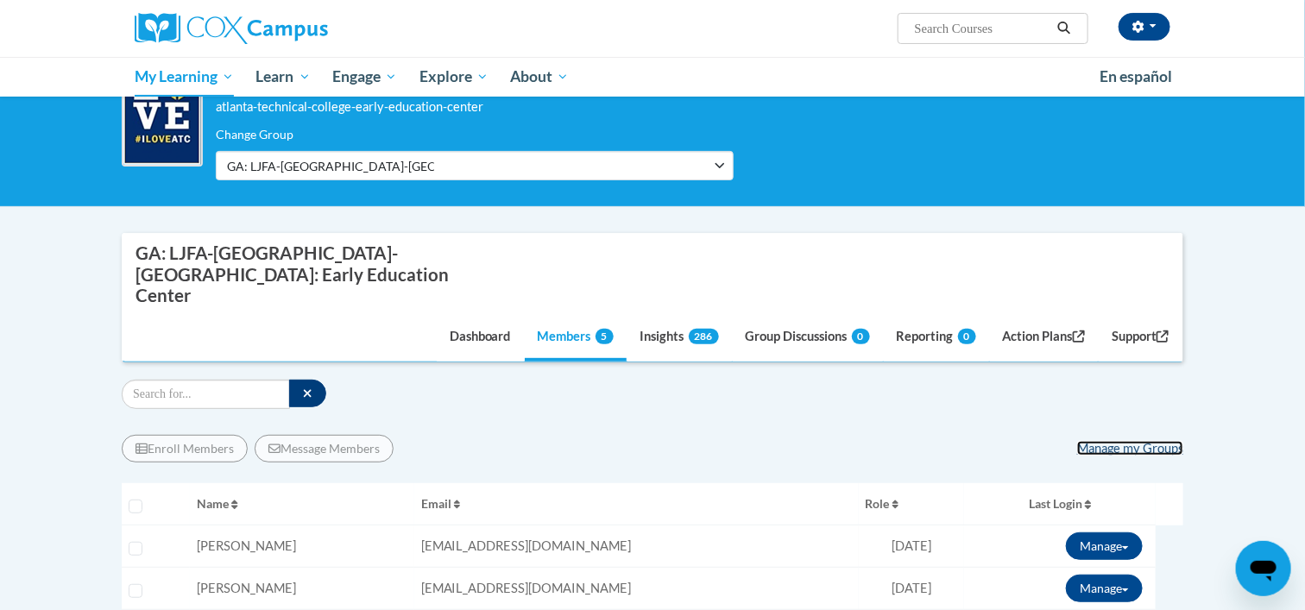
click at [1083, 441] on link "Manage my Groups" at bounding box center [1130, 448] width 106 height 15
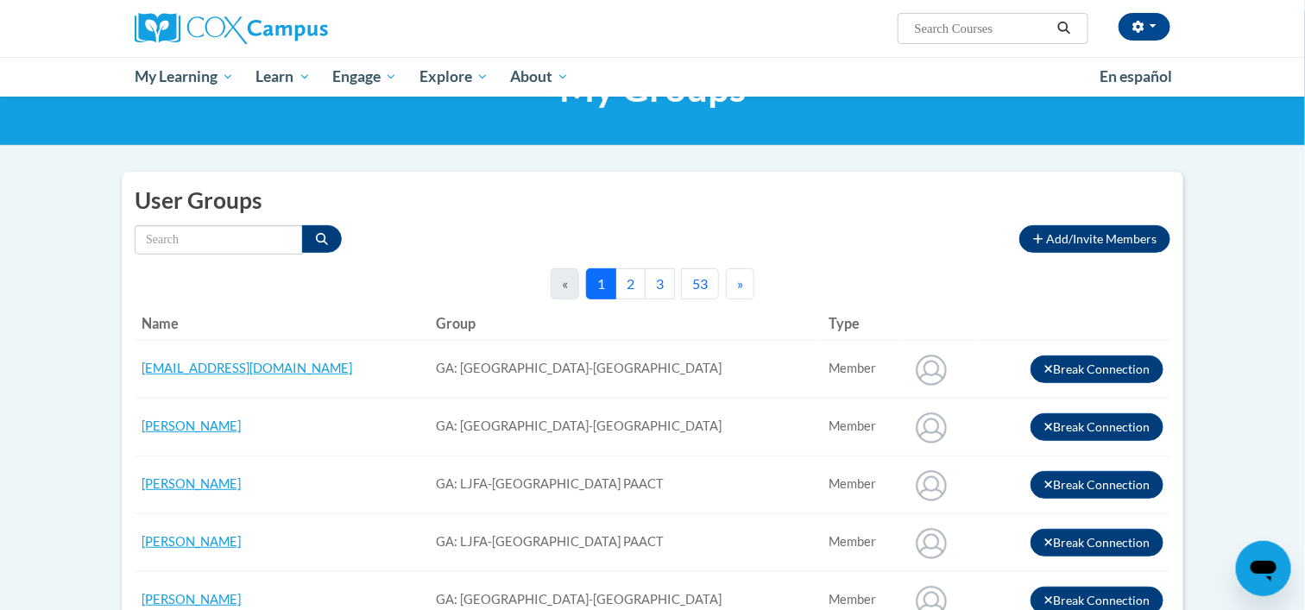
scroll to position [83, 0]
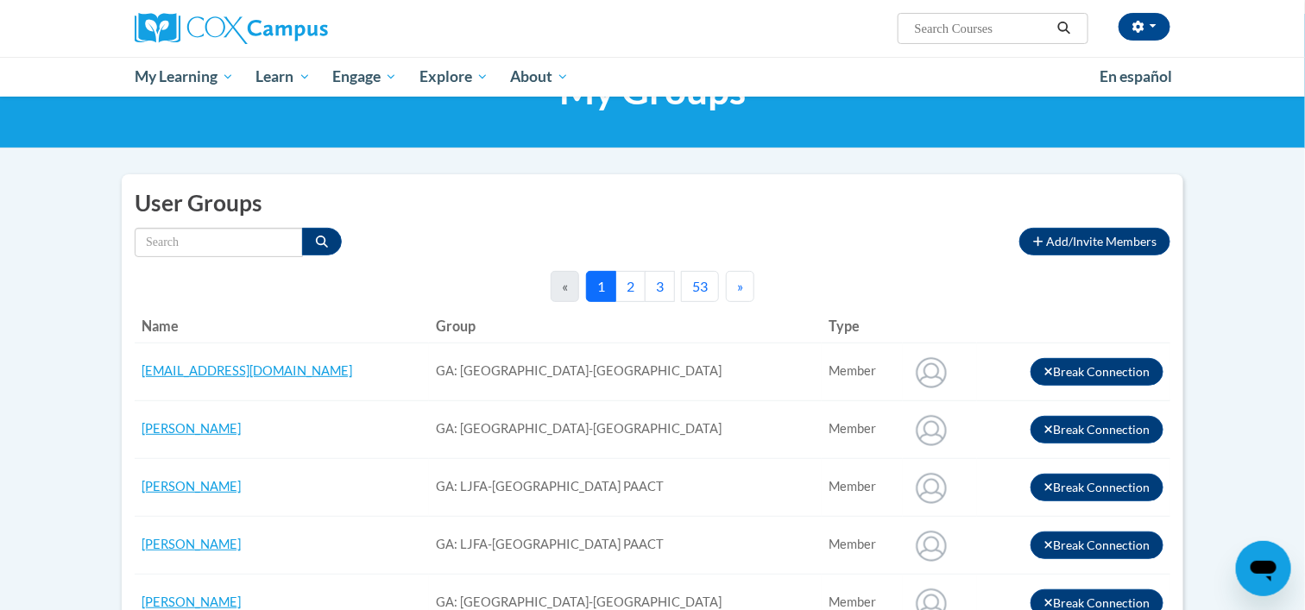
click at [628, 285] on button "2" at bounding box center [630, 286] width 30 height 31
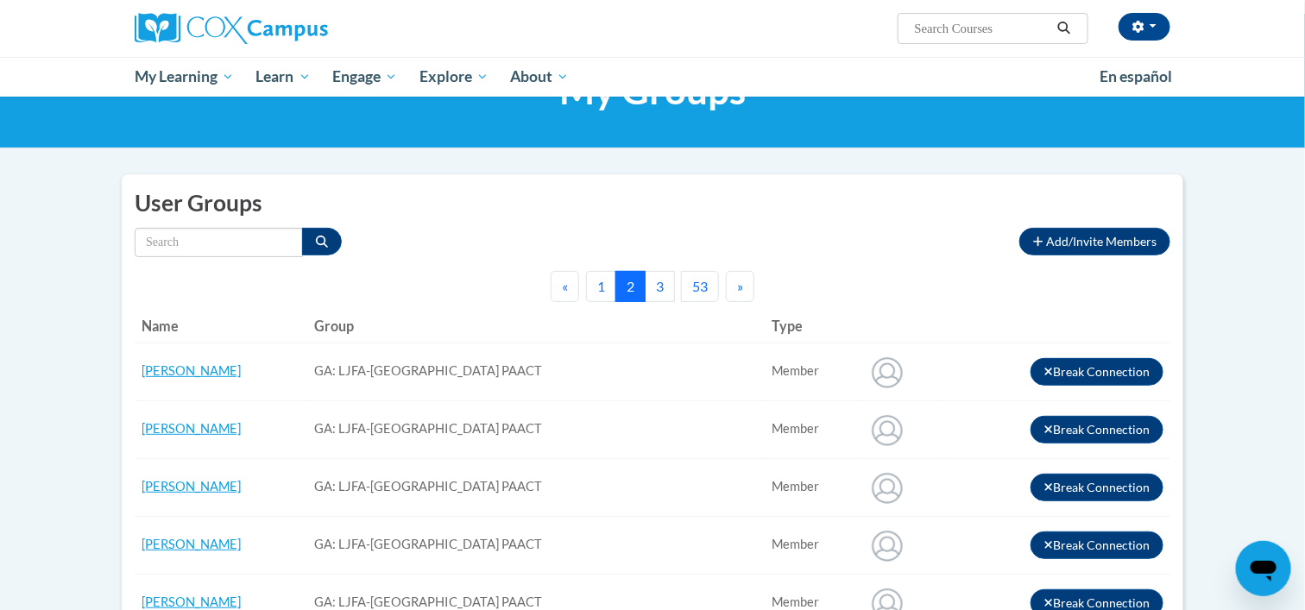
scroll to position [0, 0]
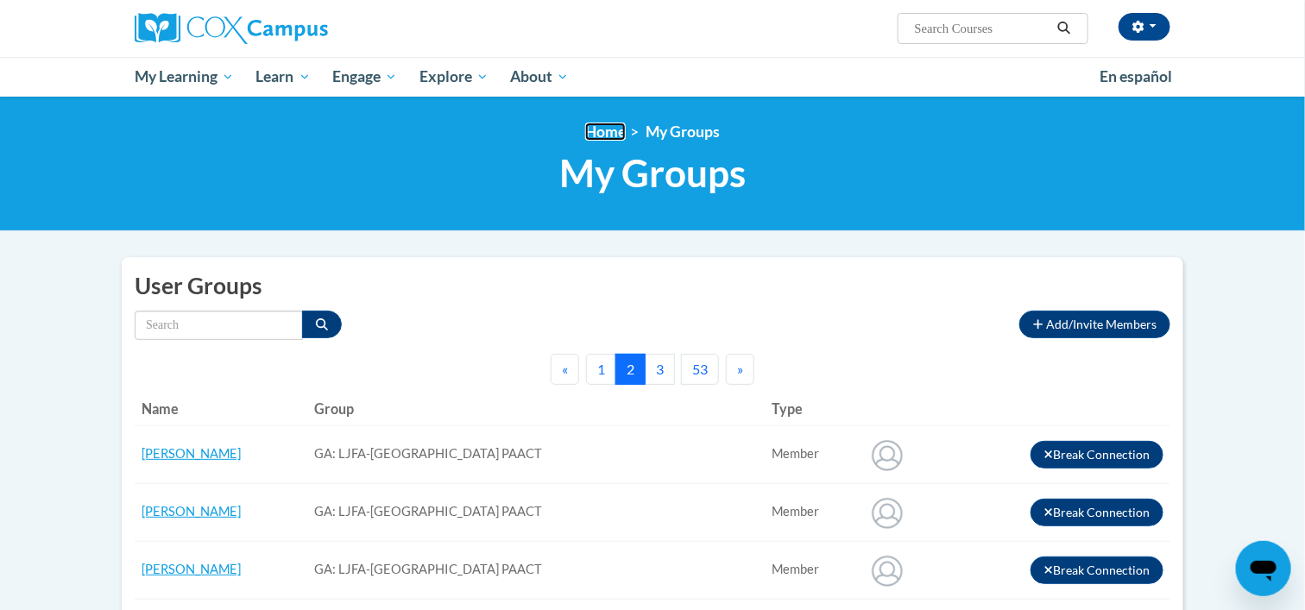
click at [600, 131] on link "Home" at bounding box center [605, 132] width 41 height 18
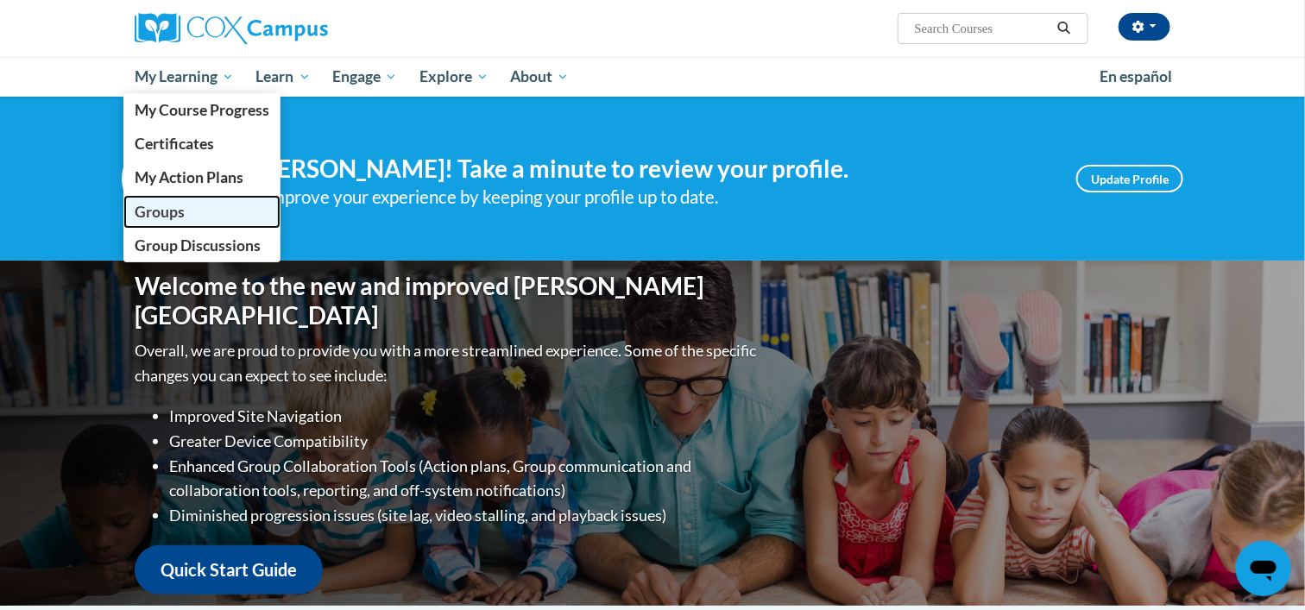
click at [171, 211] on span "Groups" at bounding box center [160, 212] width 50 height 18
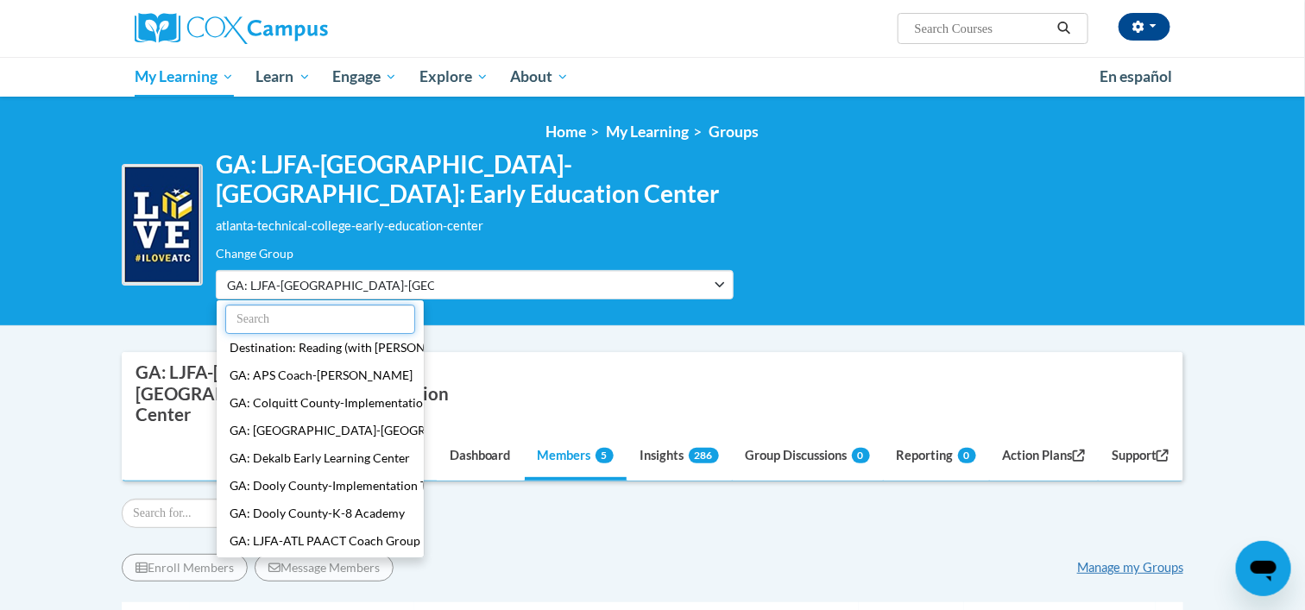
click at [350, 315] on input "text" at bounding box center [320, 319] width 190 height 29
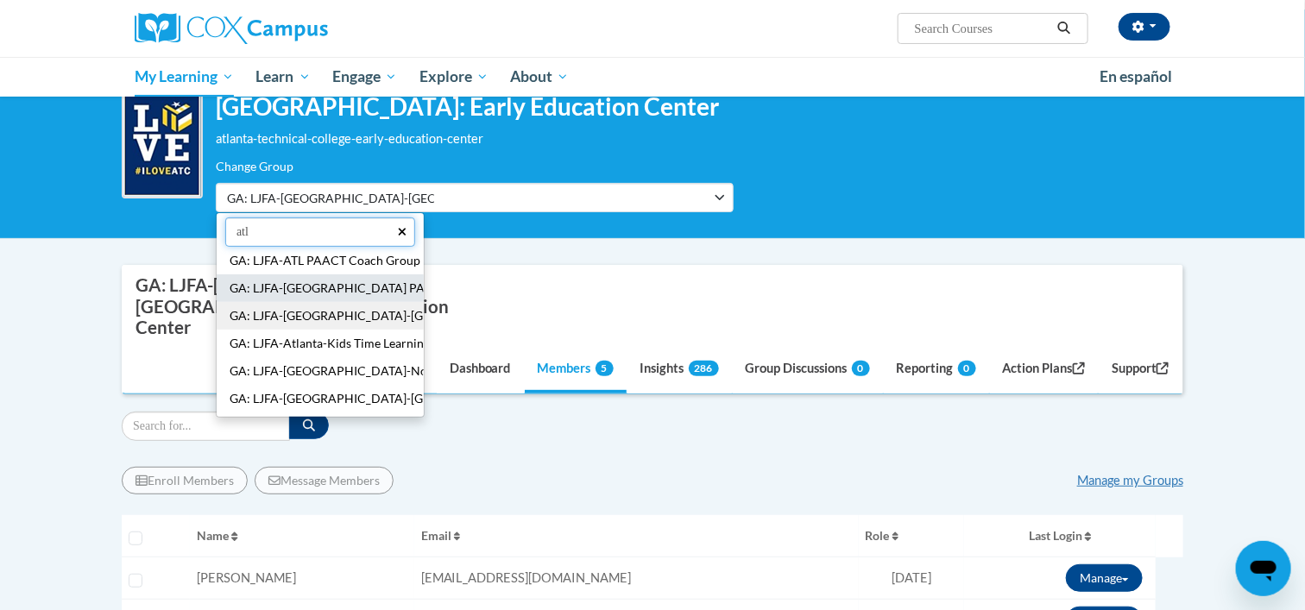
scroll to position [92, 0]
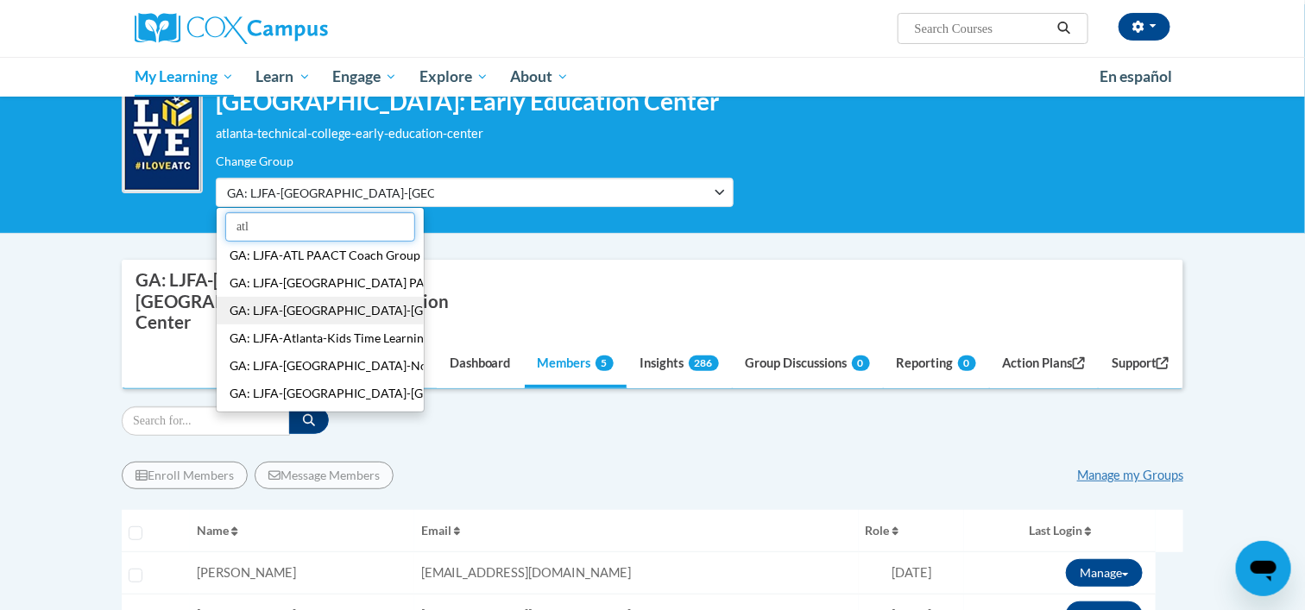
type input "atl"
click at [404, 221] on icon "button" at bounding box center [402, 227] width 9 height 12
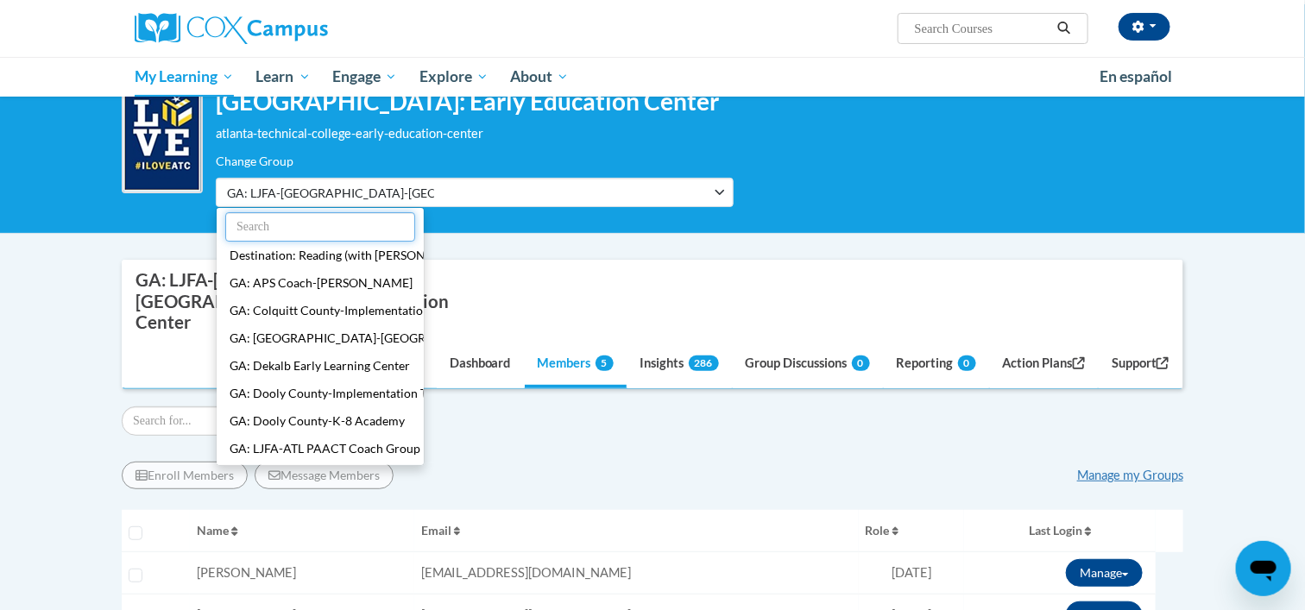
click at [386, 224] on input "text" at bounding box center [320, 226] width 190 height 29
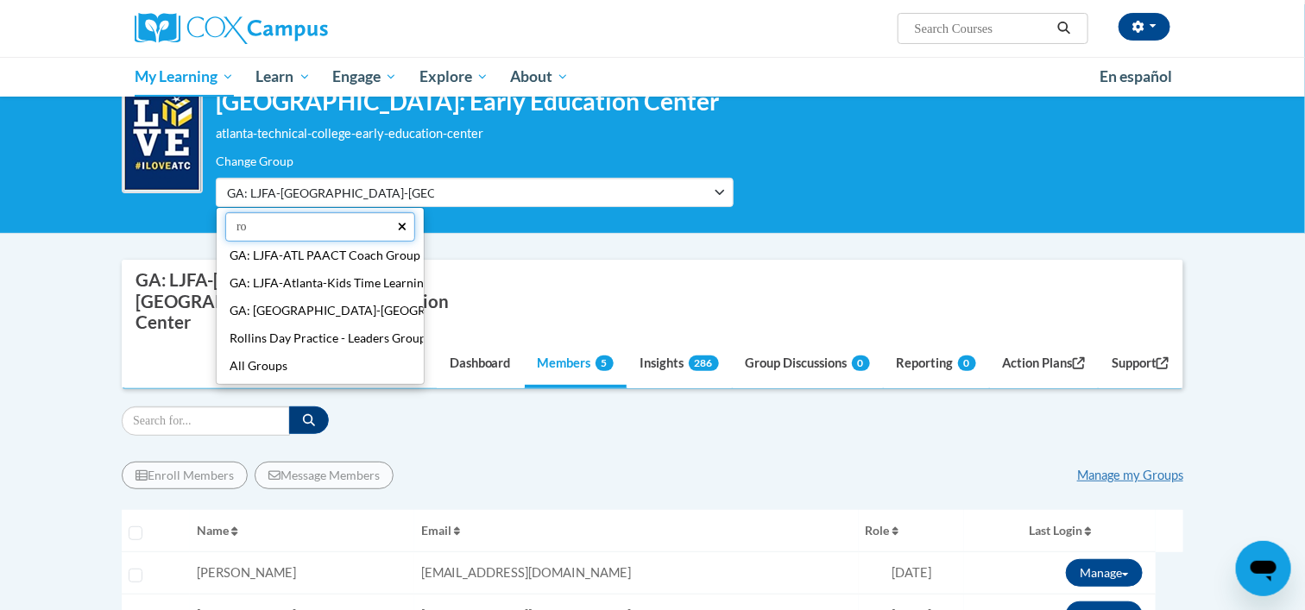
type input "r"
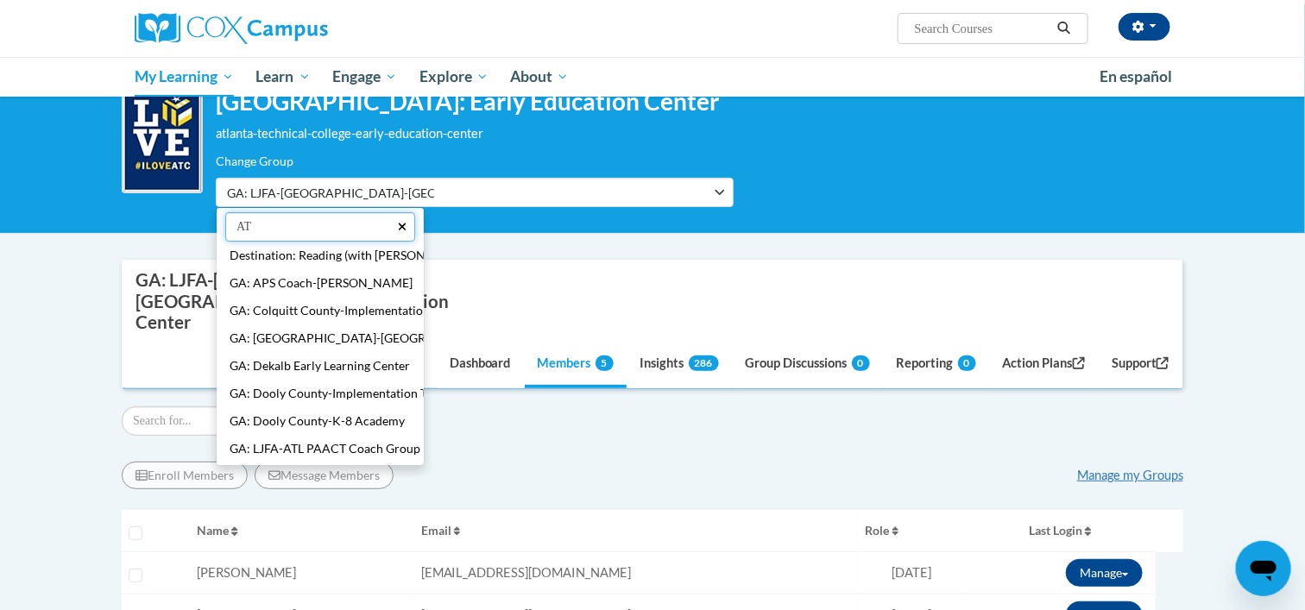
type input "A"
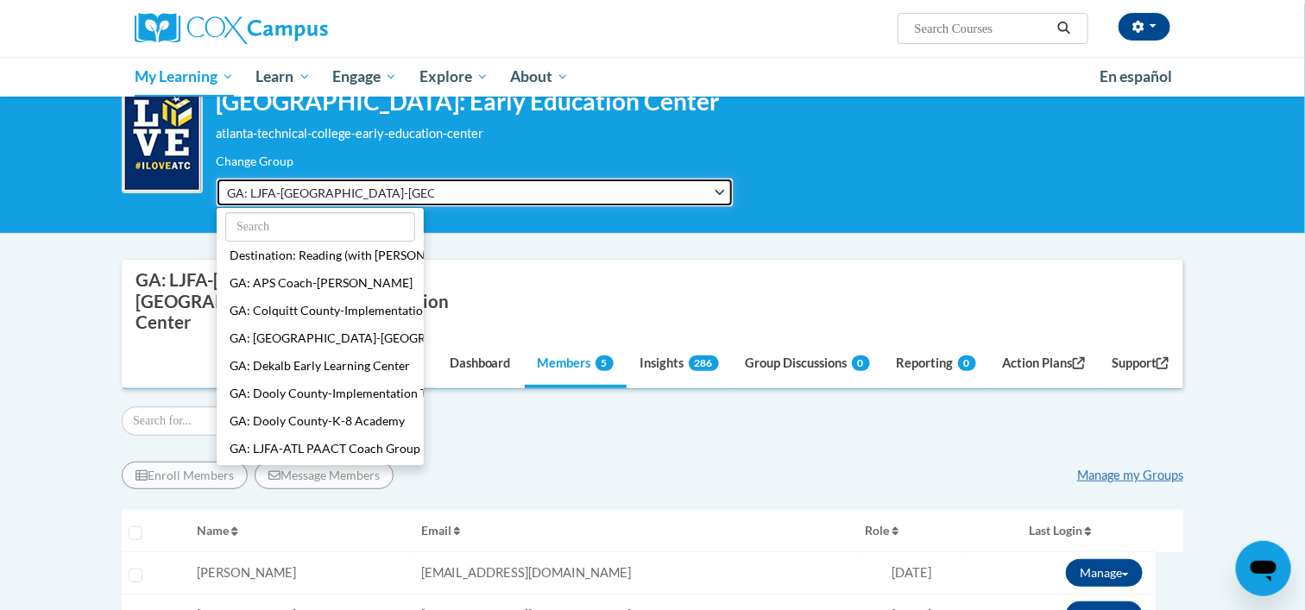
click at [724, 190] on button "GA: LJFA-Atlanta-Atlanta Technical College: Early Education Center" at bounding box center [475, 192] width 518 height 29
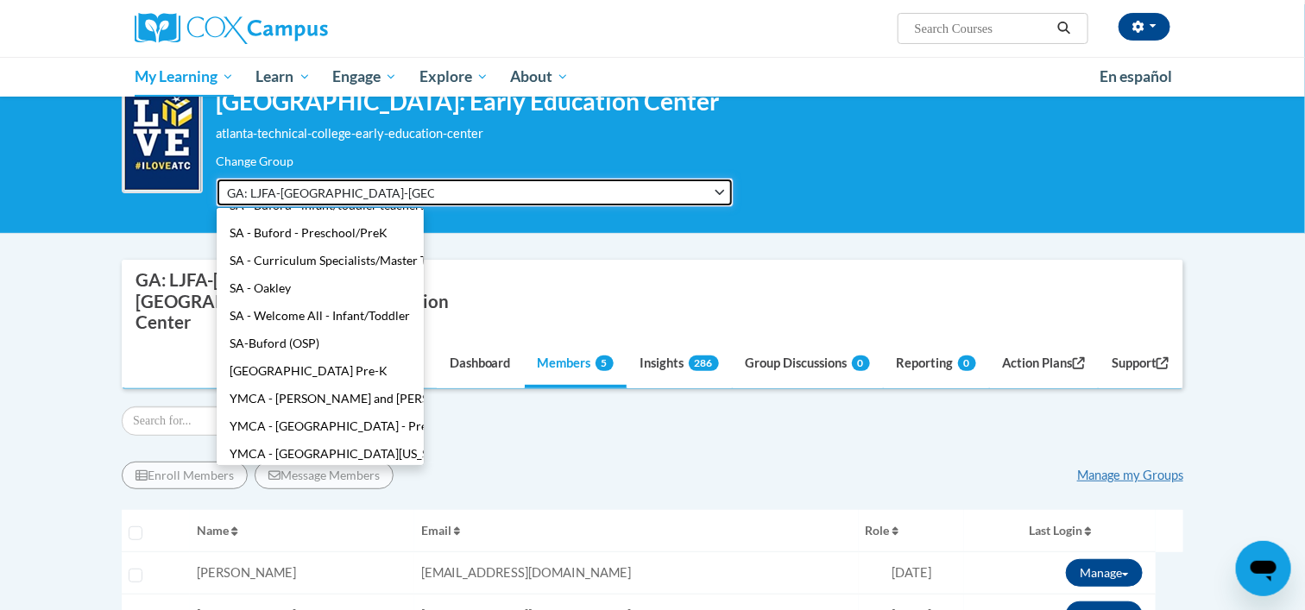
scroll to position [885, 0]
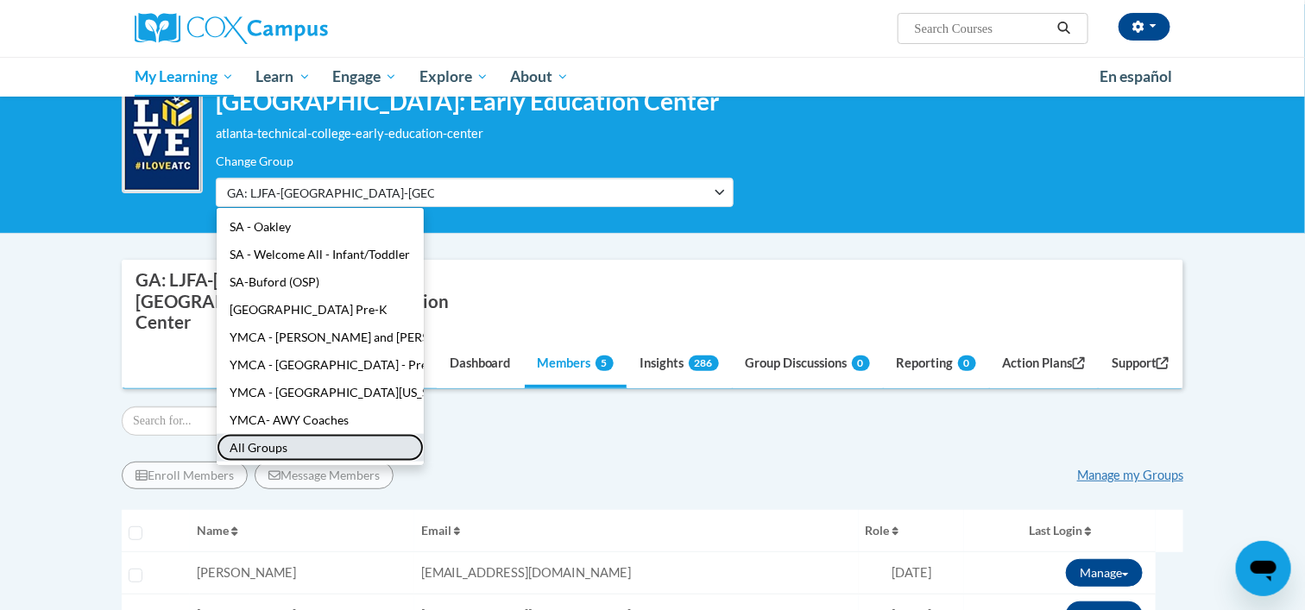
click at [265, 439] on button "All Groups" at bounding box center [320, 448] width 207 height 28
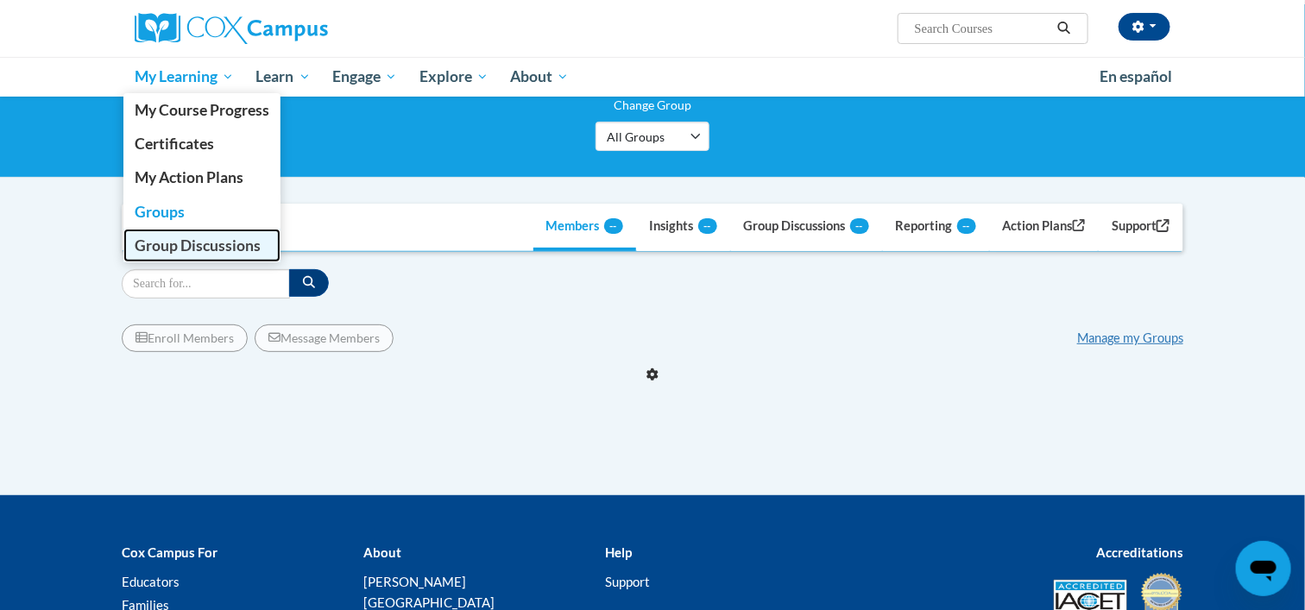
click at [201, 243] on span "Group Discussions" at bounding box center [198, 245] width 126 height 18
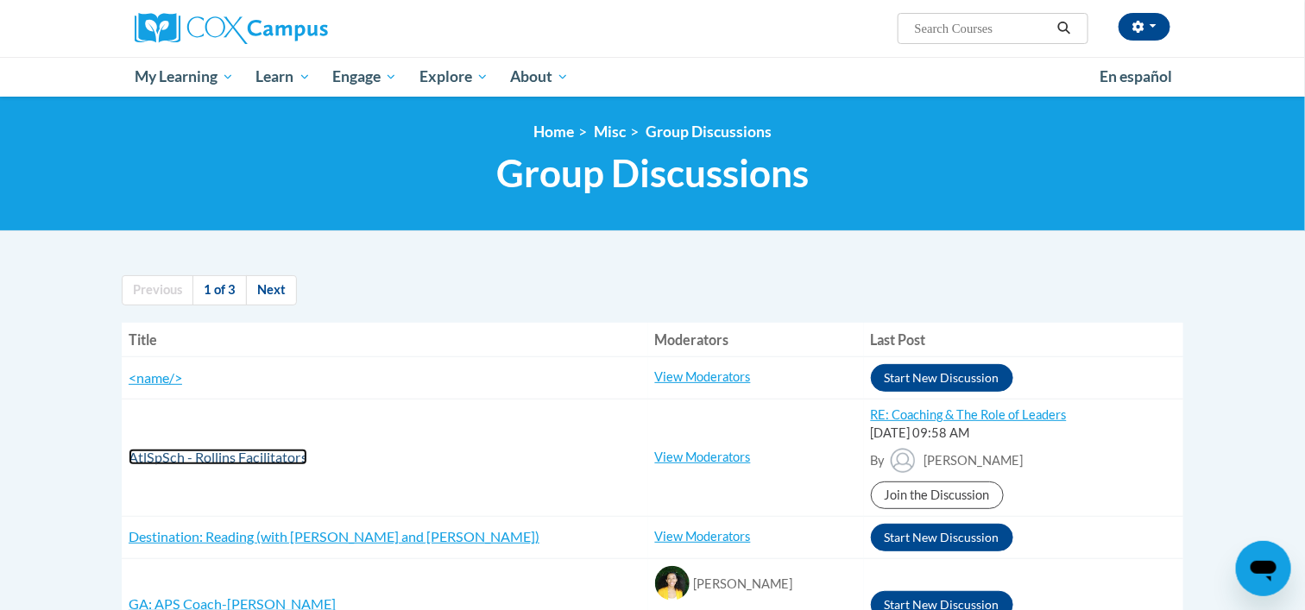
click at [213, 462] on span "AtlSpSch - Rollins Facilitators" at bounding box center [218, 457] width 179 height 16
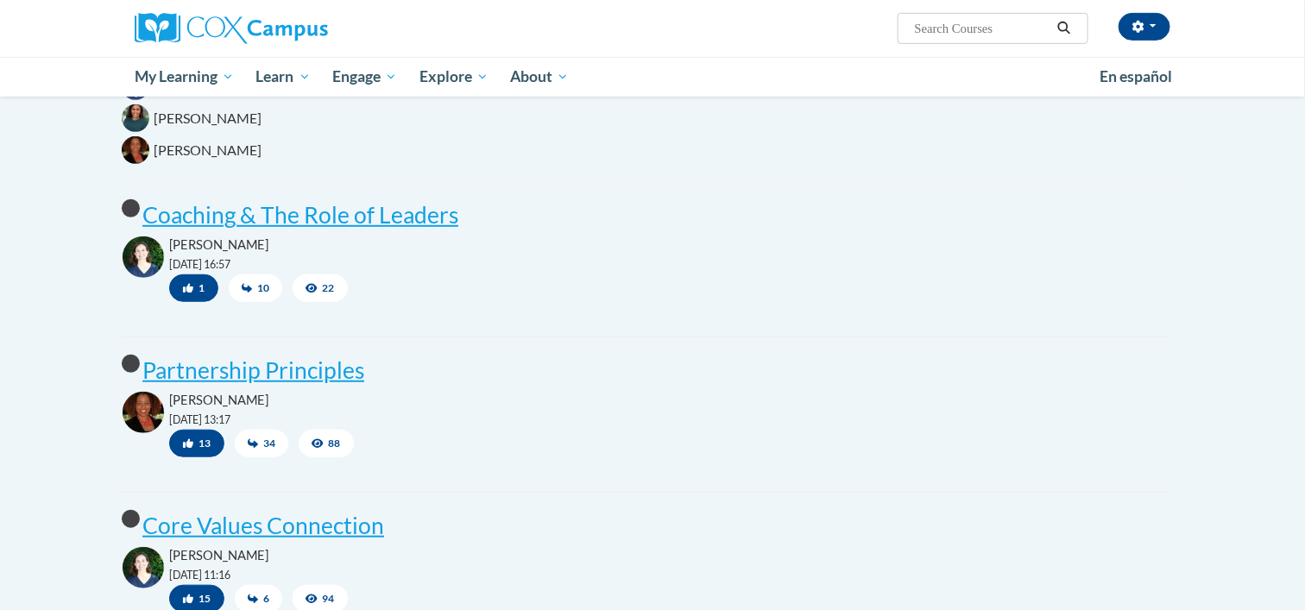
scroll to position [324, 0]
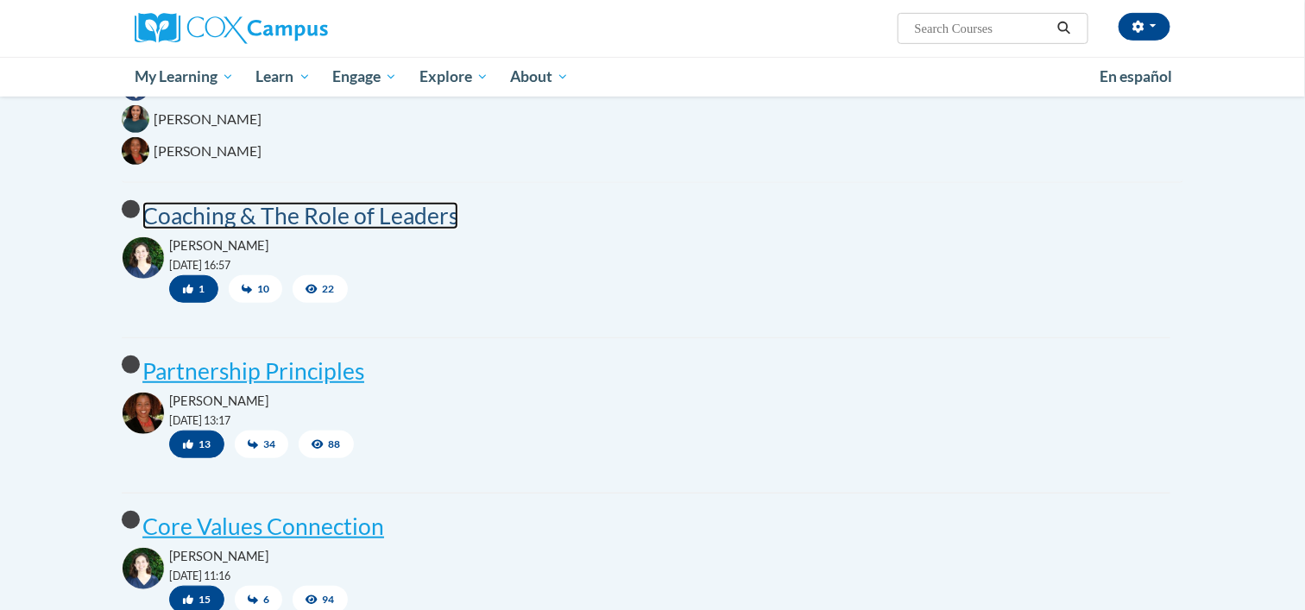
click at [190, 224] on post "Coaching & The Role of Leaders" at bounding box center [300, 216] width 316 height 28
